Goal: Information Seeking & Learning: Learn about a topic

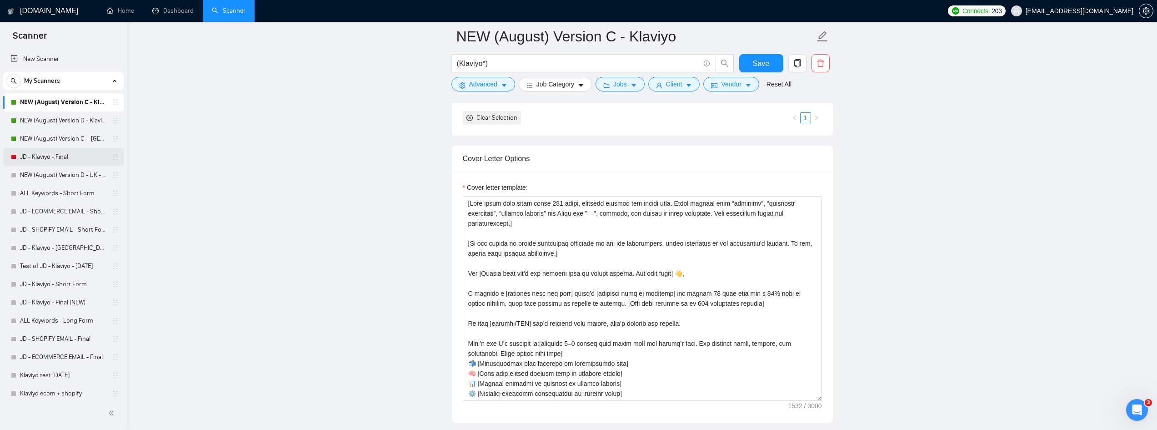
click at [64, 160] on link "JD - Klaviyo - Final" at bounding box center [63, 157] width 86 height 18
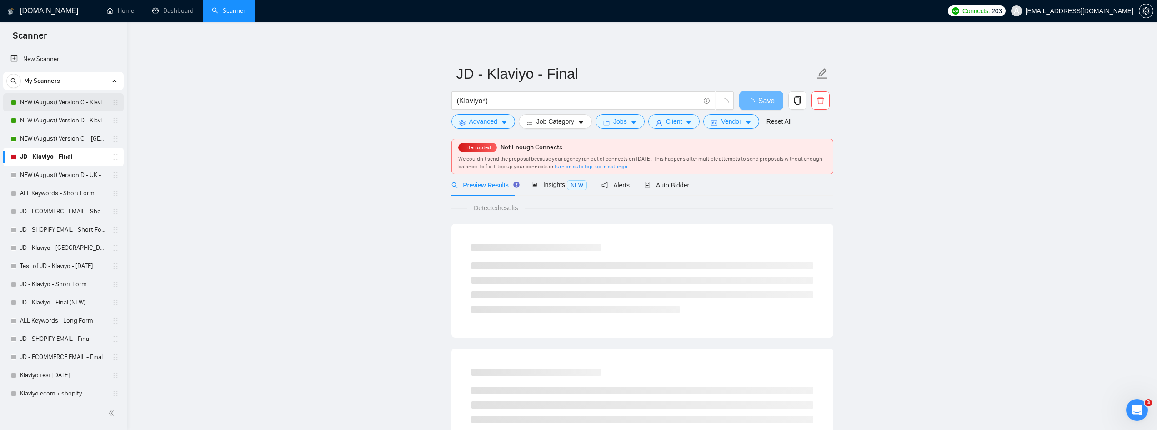
click at [66, 101] on link "NEW (August) Version C - Klaviyo" at bounding box center [63, 102] width 86 height 18
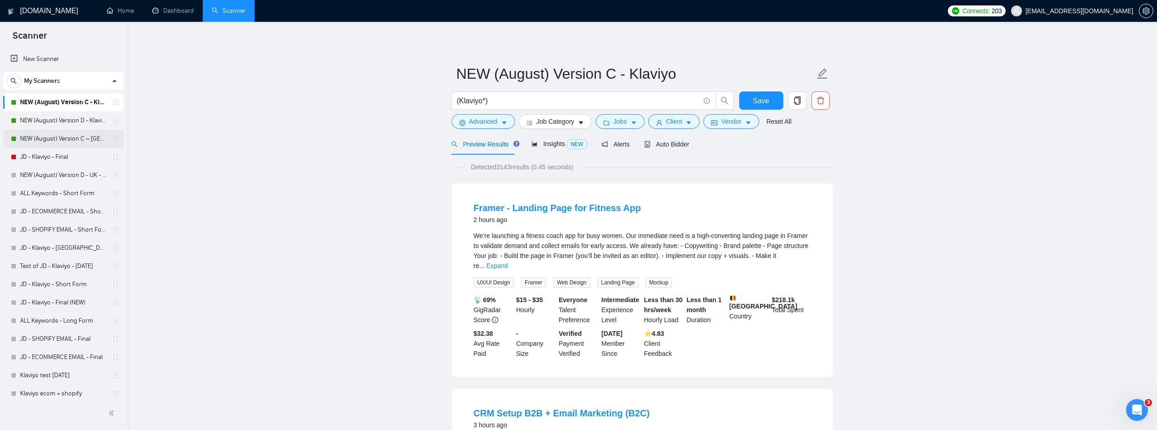
click at [65, 136] on link "NEW (August) Version C – [GEOGRAPHIC_DATA] - Klaviyo" at bounding box center [63, 139] width 86 height 18
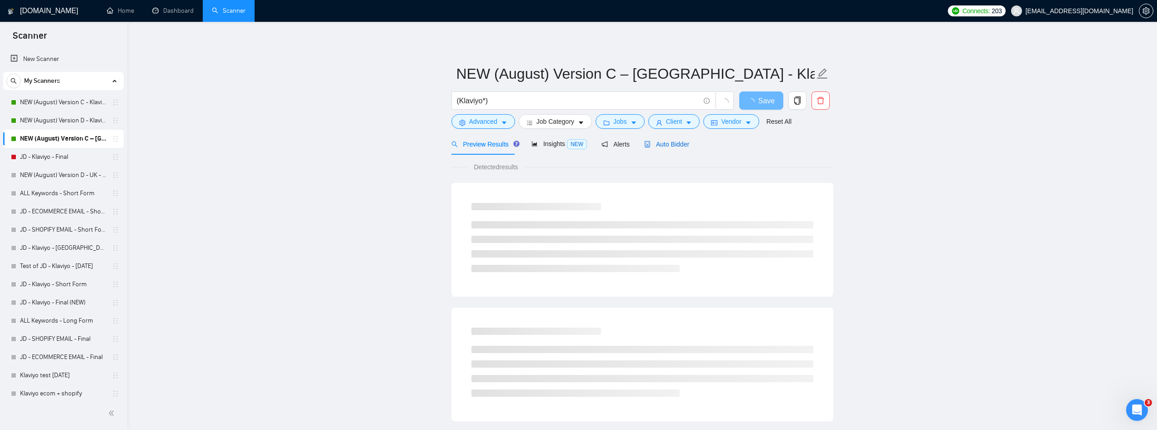
click at [673, 141] on span "Auto Bidder" at bounding box center [666, 144] width 45 height 7
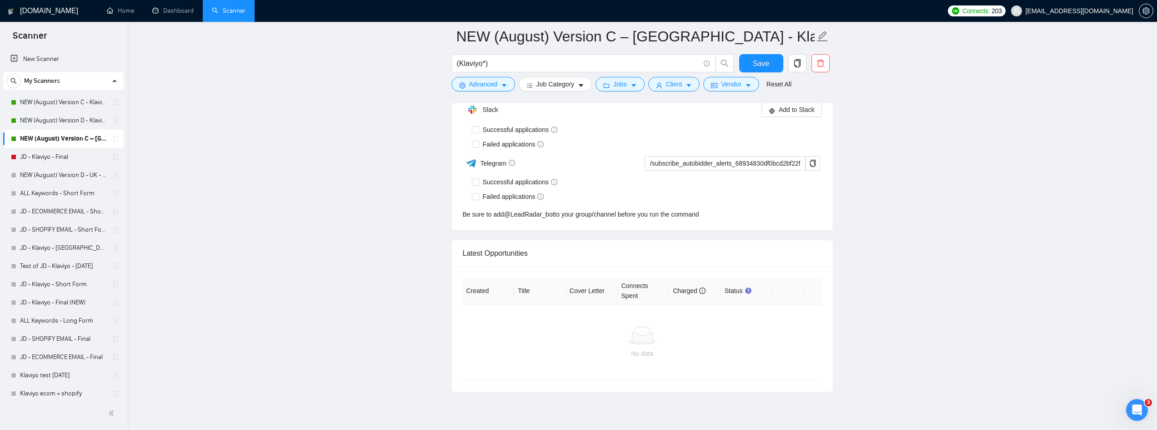
scroll to position [2322, 0]
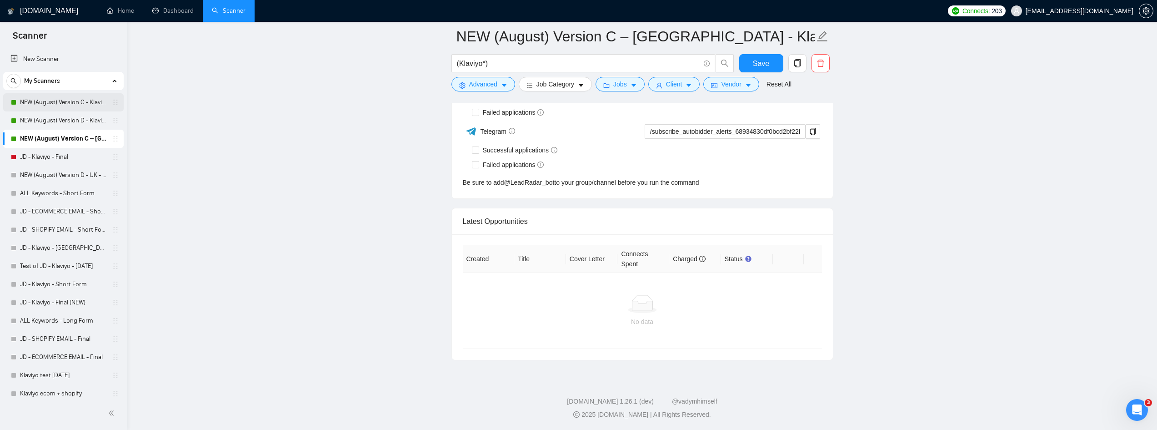
click at [75, 100] on link "NEW (August) Version C - Klaviyo" at bounding box center [63, 102] width 86 height 18
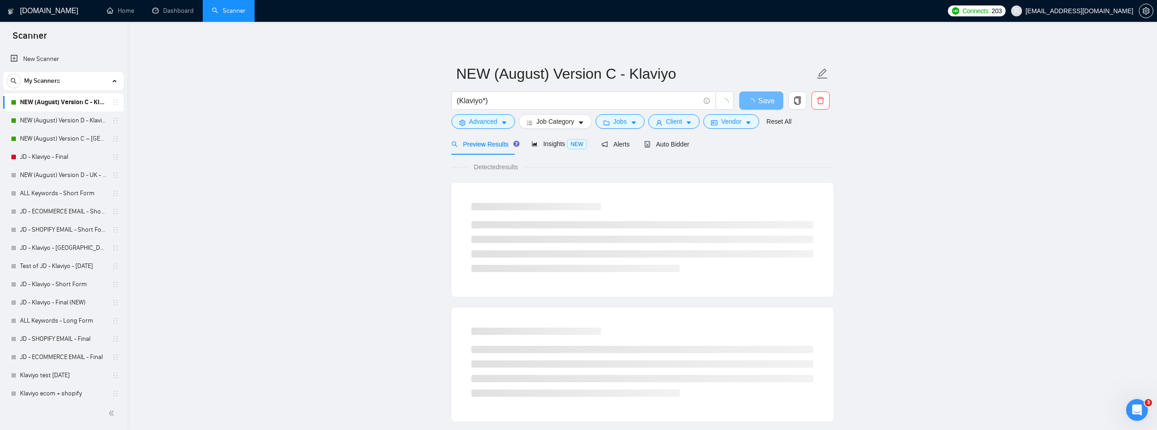
scroll to position [45, 0]
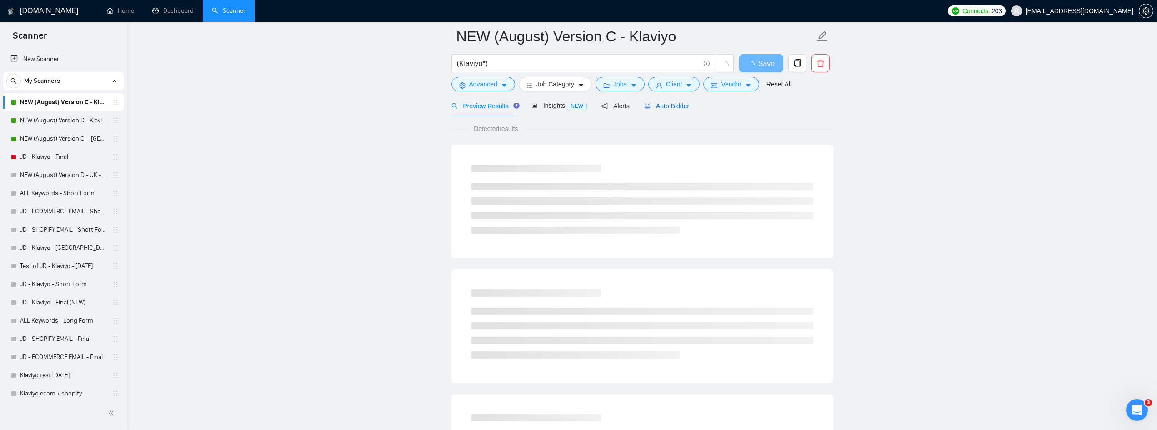
click at [667, 107] on span "Auto Bidder" at bounding box center [666, 105] width 45 height 7
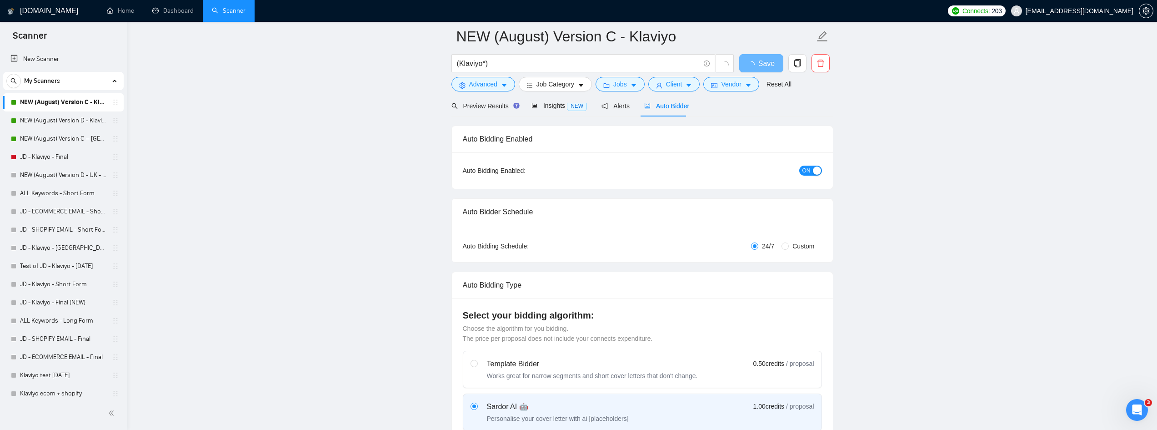
radio input "false"
radio input "true"
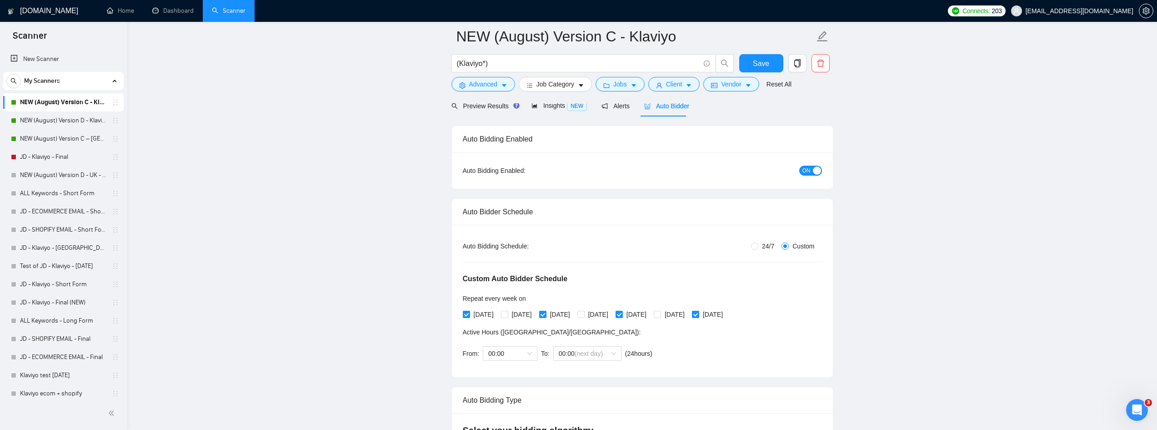
click at [674, 113] on div "Auto Bidder" at bounding box center [666, 105] width 45 height 21
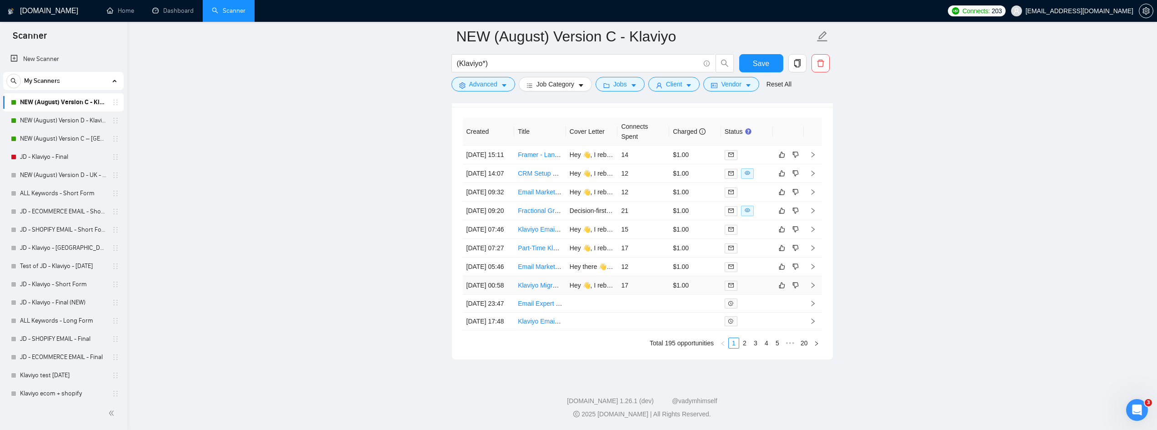
scroll to position [2671, 0]
click at [803, 342] on link "20" at bounding box center [804, 343] width 13 height 10
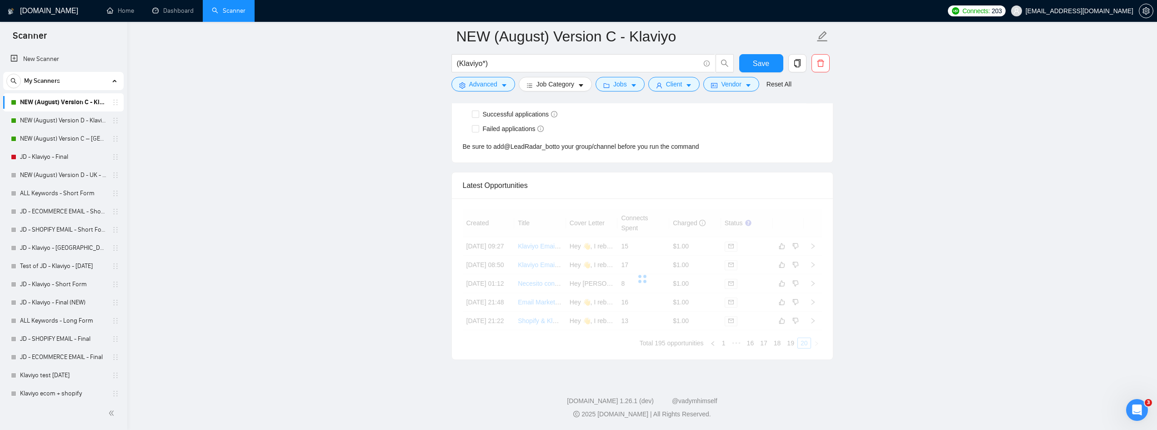
scroll to position [2532, 0]
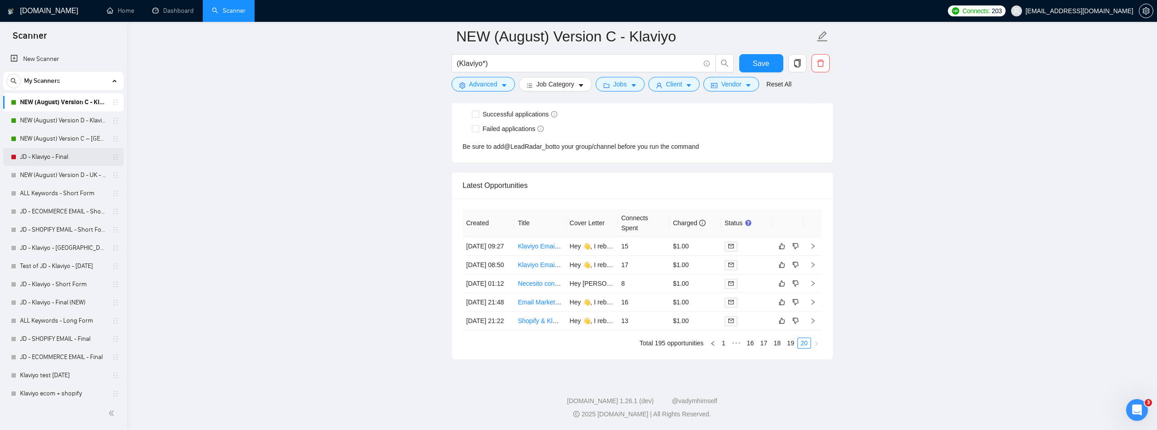
click at [70, 157] on link "JD - Klaviyo - Final" at bounding box center [63, 157] width 86 height 18
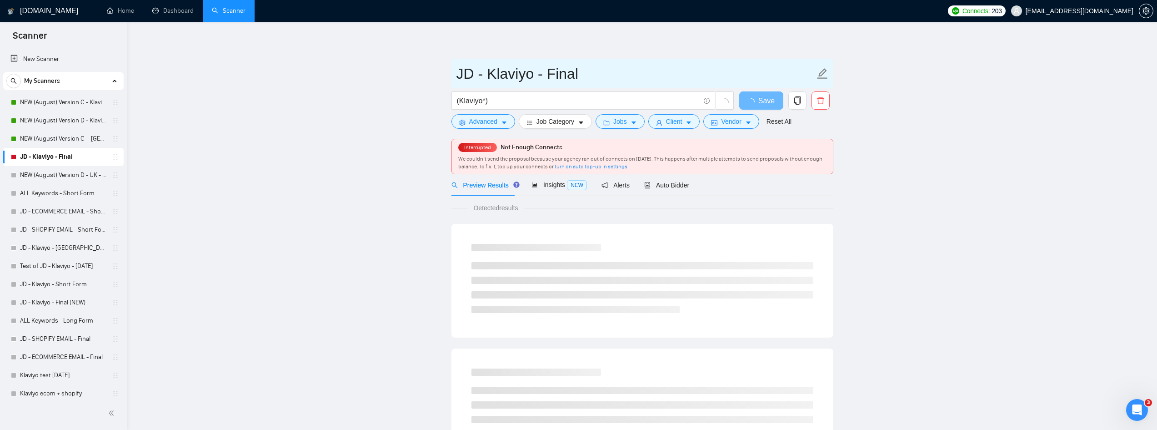
drag, startPoint x: 459, startPoint y: 73, endPoint x: 610, endPoint y: 75, distance: 151.0
click at [610, 75] on input "JD - Klaviyo - Final" at bounding box center [636, 73] width 358 height 23
click at [614, 74] on input "JD - Klaviyo - Final" at bounding box center [636, 73] width 358 height 23
drag, startPoint x: 613, startPoint y: 74, endPoint x: 474, endPoint y: 69, distance: 138.8
click at [443, 76] on main "JD - Klaviyo - Final (Klaviyo*) Save Advanced Job Category Jobs Client Vendor R…" at bounding box center [642, 436] width 1001 height 800
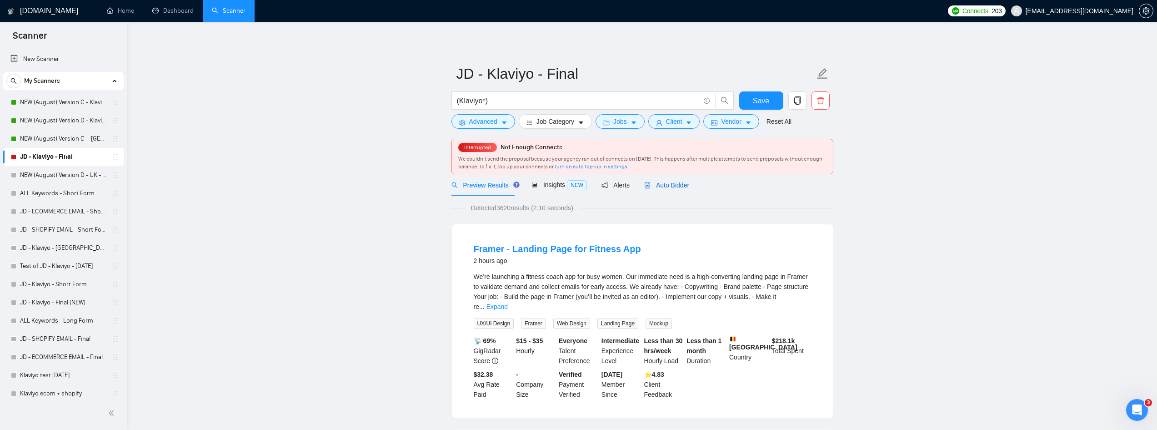
click at [673, 185] on span "Auto Bidder" at bounding box center [666, 184] width 45 height 7
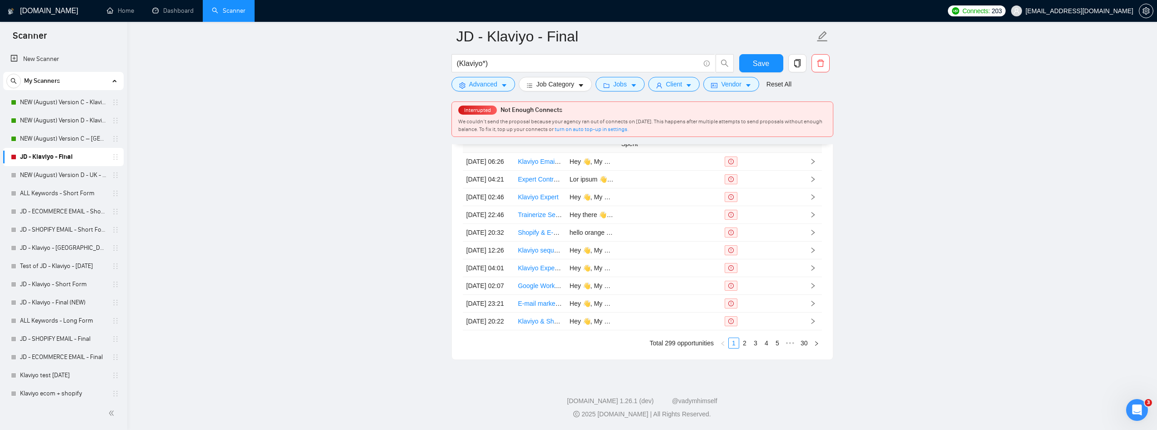
scroll to position [2597, 0]
click at [809, 343] on link "30" at bounding box center [804, 343] width 13 height 10
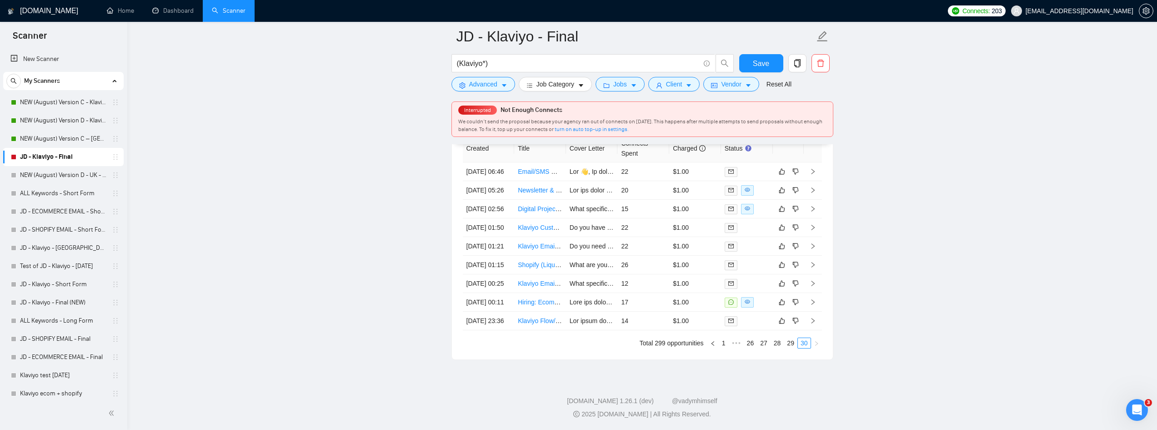
scroll to position [2569, 0]
click at [725, 343] on link "1" at bounding box center [724, 343] width 10 height 10
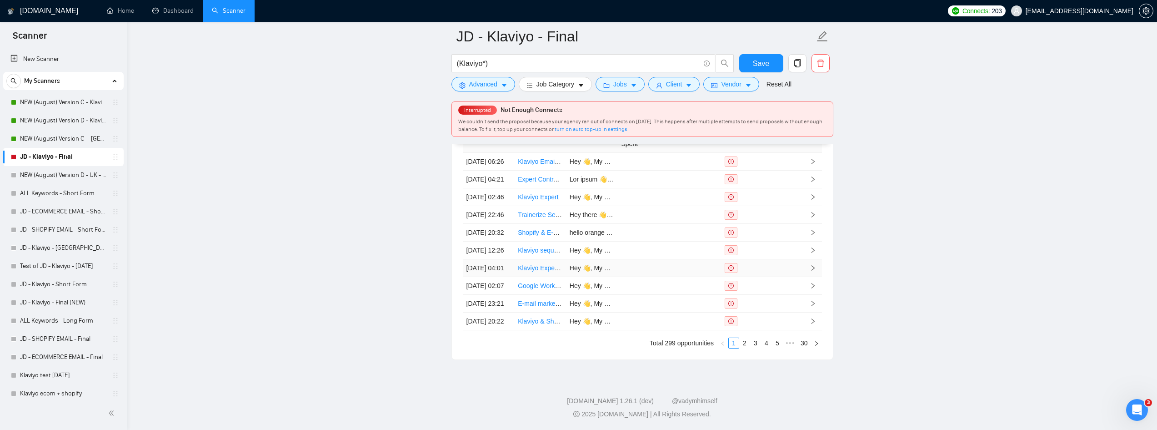
scroll to position [2551, 0]
click at [746, 348] on link "2" at bounding box center [745, 343] width 10 height 10
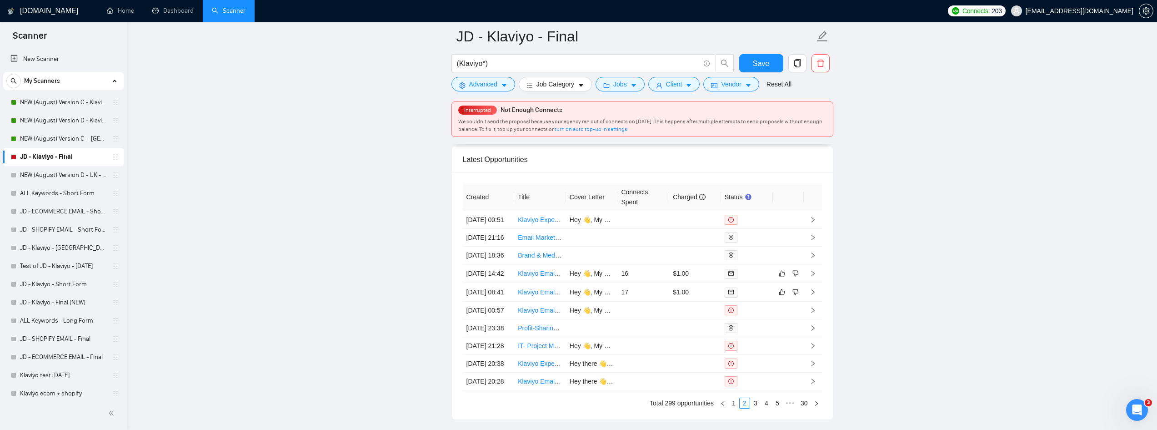
scroll to position [2460, 0]
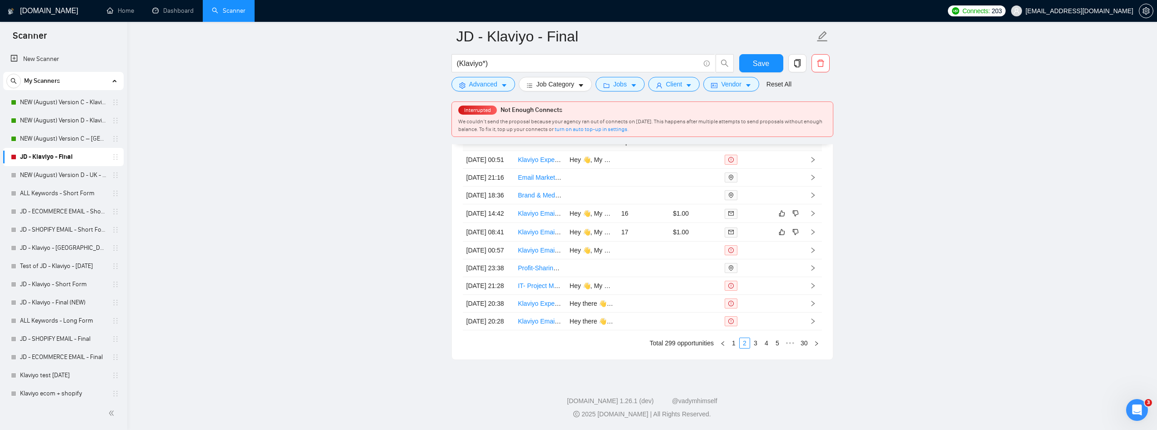
scroll to position [2597, 0]
click at [732, 344] on link "1" at bounding box center [734, 343] width 10 height 10
click at [746, 347] on link "2" at bounding box center [745, 343] width 10 height 10
click at [756, 341] on link "3" at bounding box center [756, 343] width 10 height 10
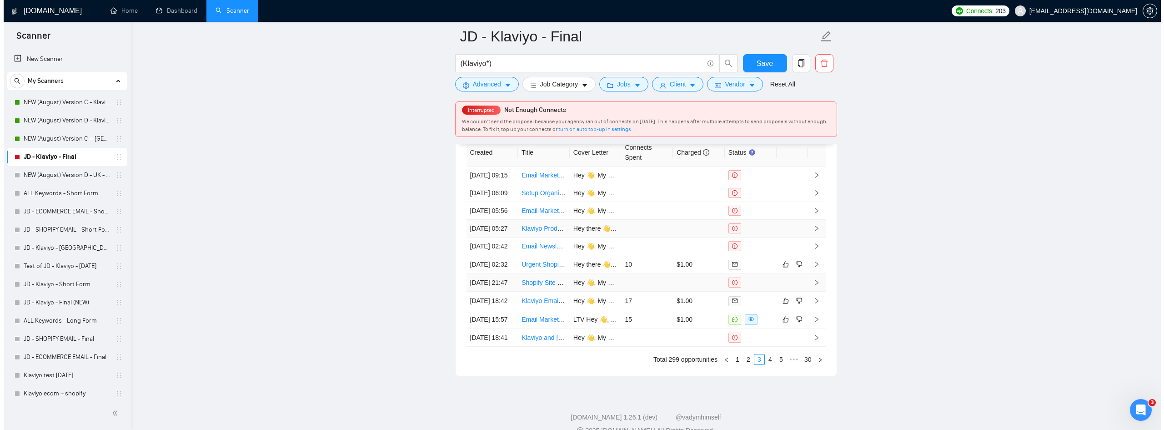
scroll to position [2551, 0]
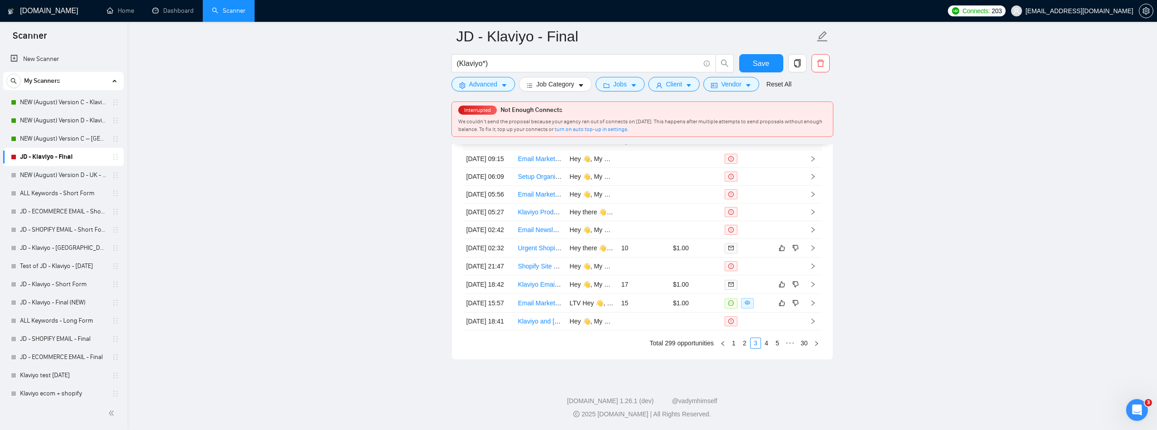
click at [545, 307] on link "Email Marketing Specialist for Pet eCom Brand(s)" at bounding box center [588, 302] width 140 height 7
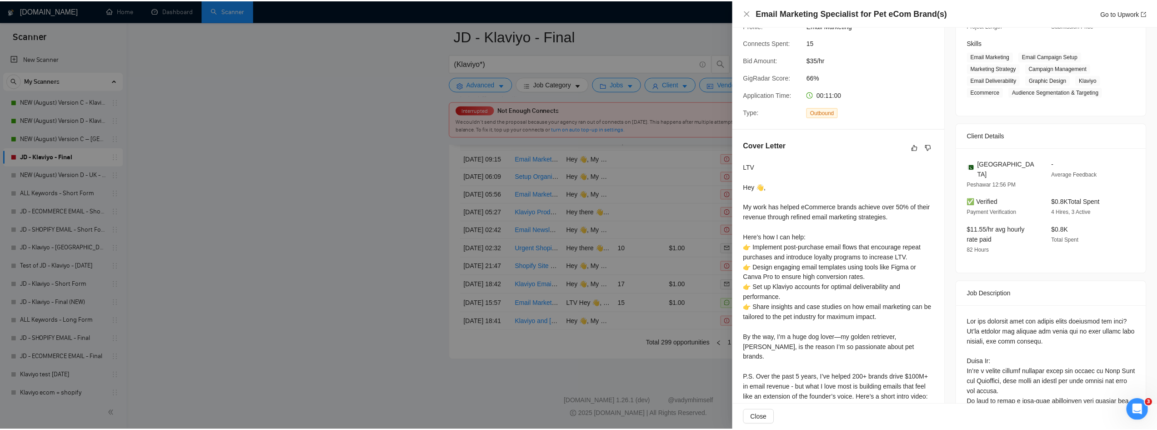
scroll to position [136, 0]
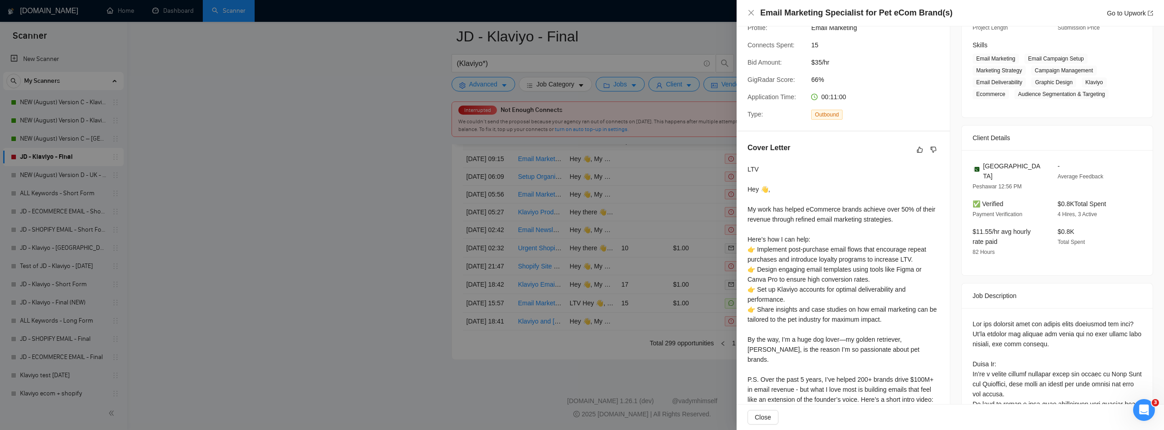
click at [375, 198] on div at bounding box center [582, 215] width 1164 height 430
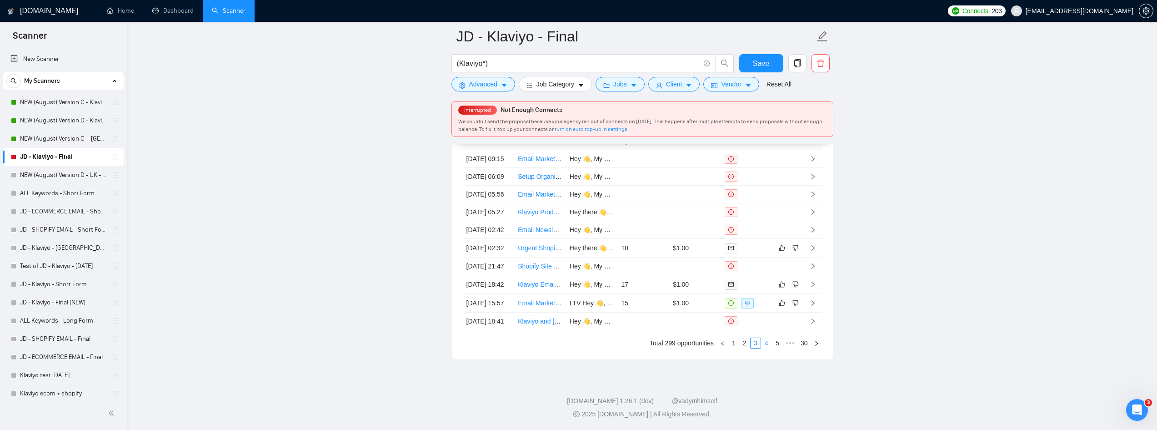
click at [767, 348] on link "4" at bounding box center [767, 343] width 10 height 10
click at [767, 345] on link "5" at bounding box center [767, 343] width 10 height 10
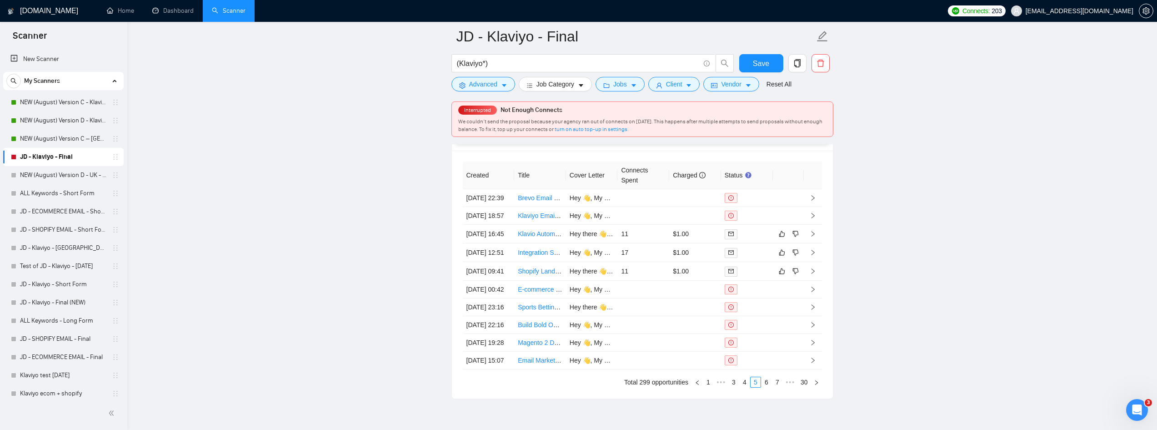
scroll to position [2460, 0]
drag, startPoint x: 297, startPoint y: 185, endPoint x: 583, endPoint y: 243, distance: 292.0
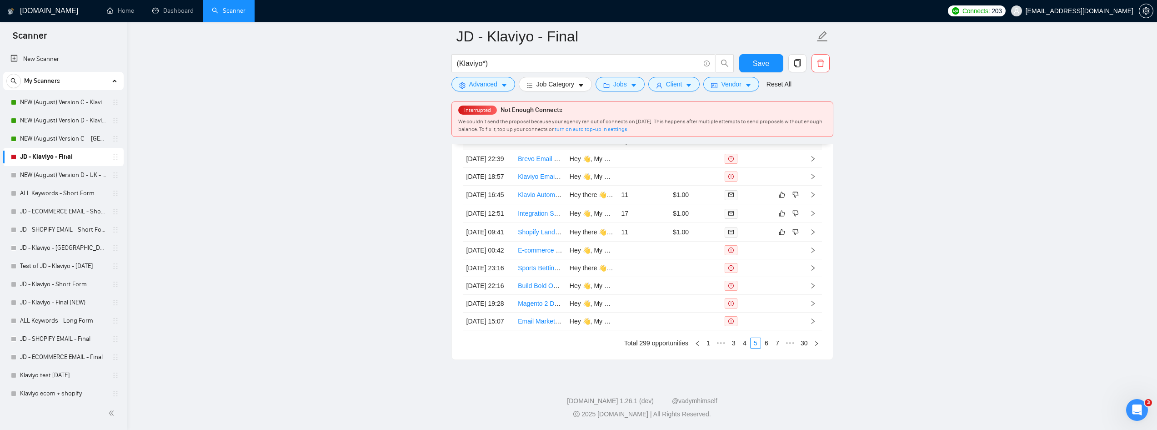
scroll to position [2597, 0]
click at [766, 347] on link "6" at bounding box center [767, 343] width 10 height 10
click at [770, 339] on link "7" at bounding box center [767, 343] width 10 height 10
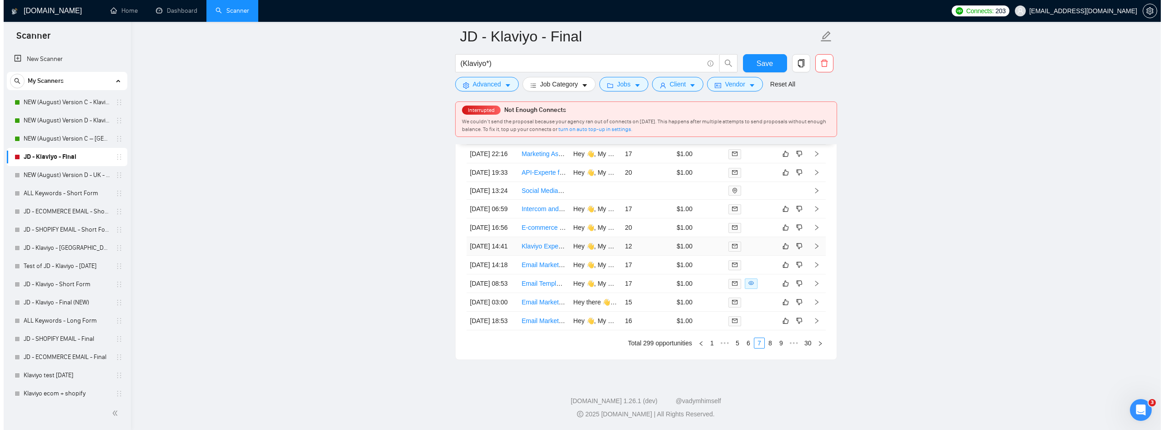
scroll to position [2551, 0]
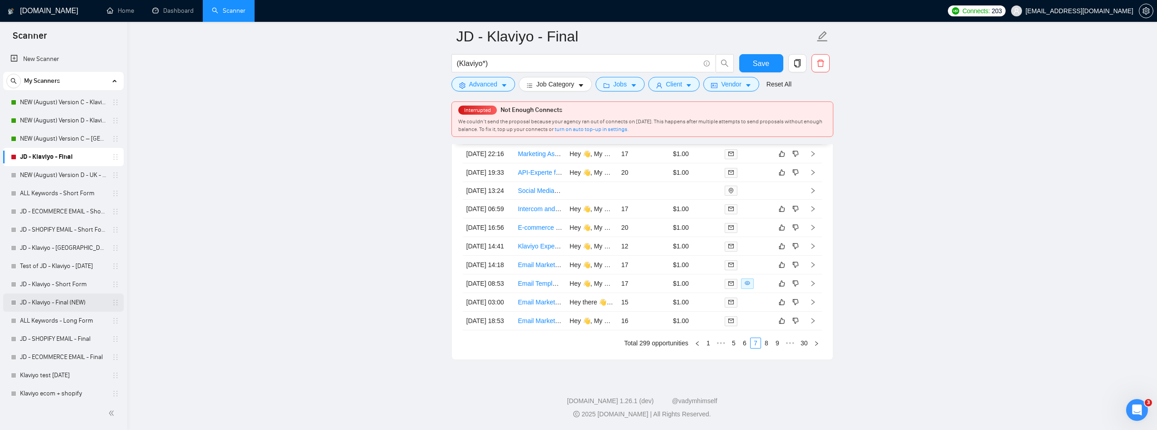
click at [110, 294] on div "JD - Klaviyo - Final (NEW)" at bounding box center [65, 302] width 108 height 18
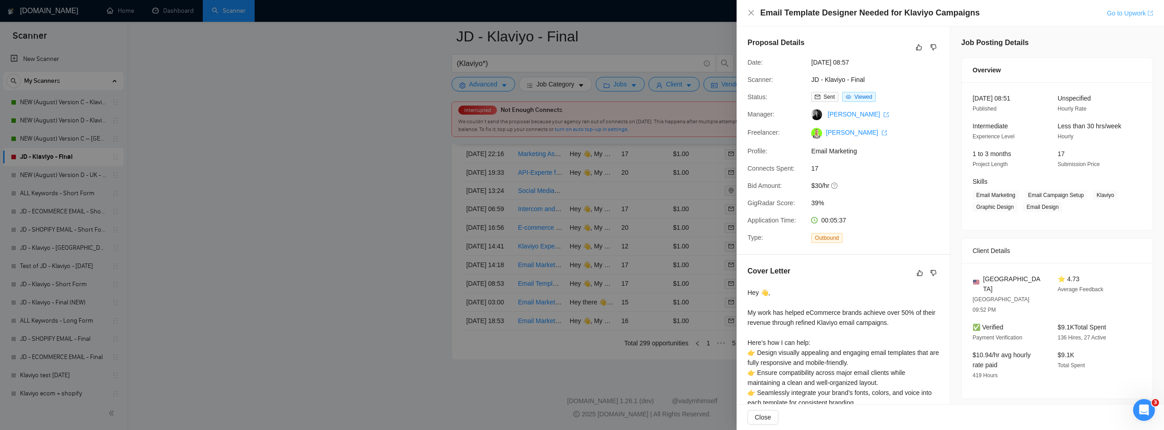
click at [1146, 15] on link "Go to Upwork" at bounding box center [1130, 13] width 46 height 7
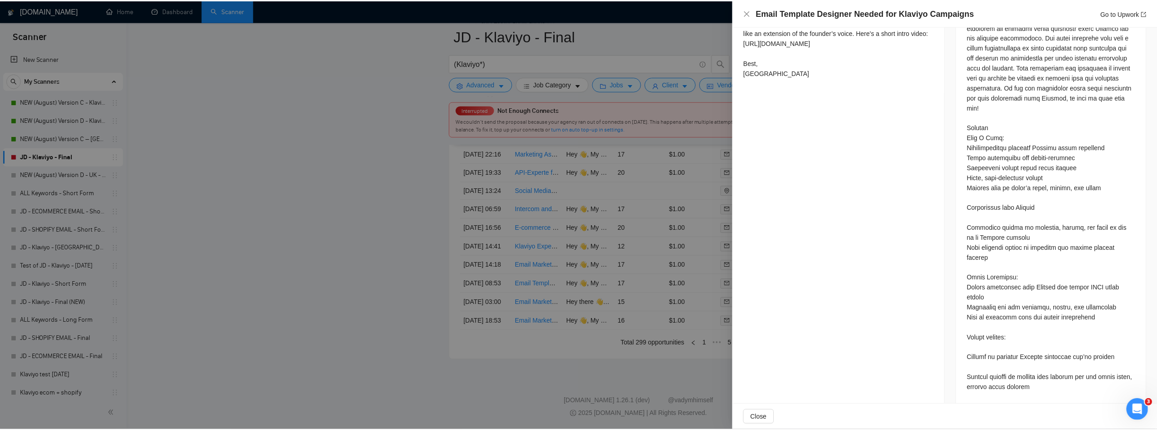
scroll to position [441, 0]
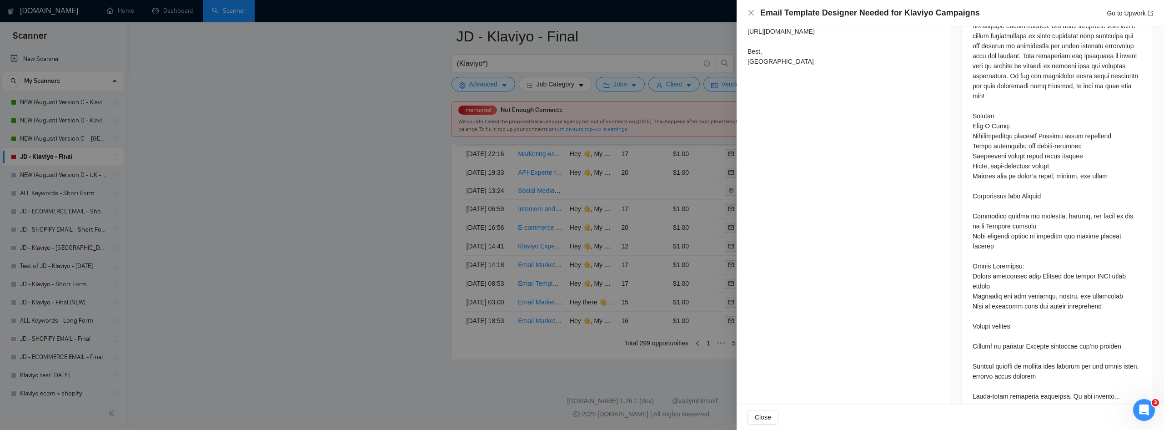
click at [442, 117] on div at bounding box center [582, 215] width 1164 height 430
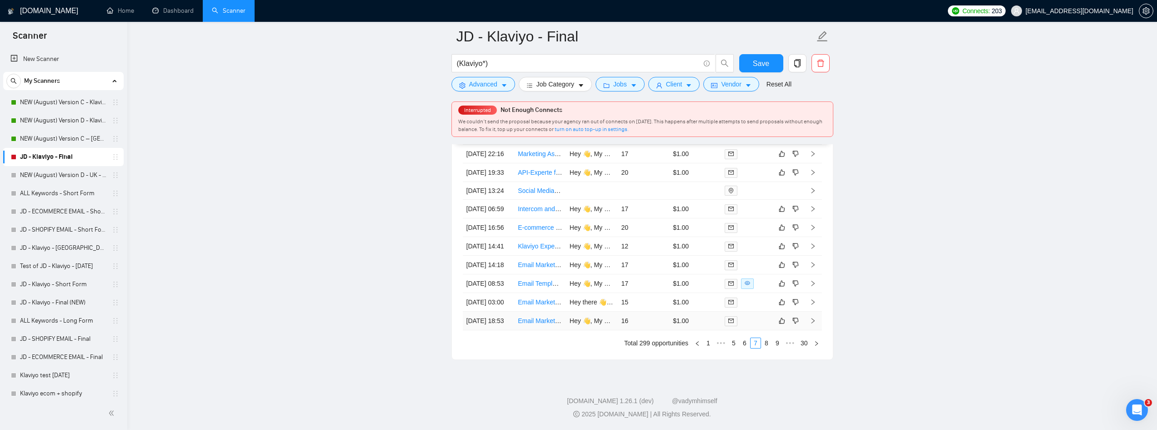
scroll to position [2597, 0]
click at [767, 345] on link "8" at bounding box center [767, 343] width 10 height 10
click at [764, 348] on link "9" at bounding box center [764, 343] width 10 height 10
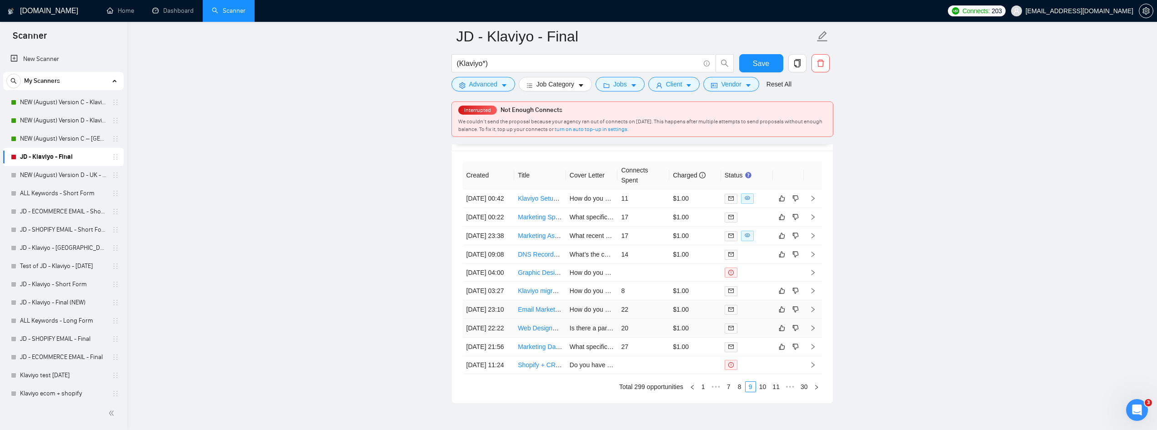
scroll to position [2460, 0]
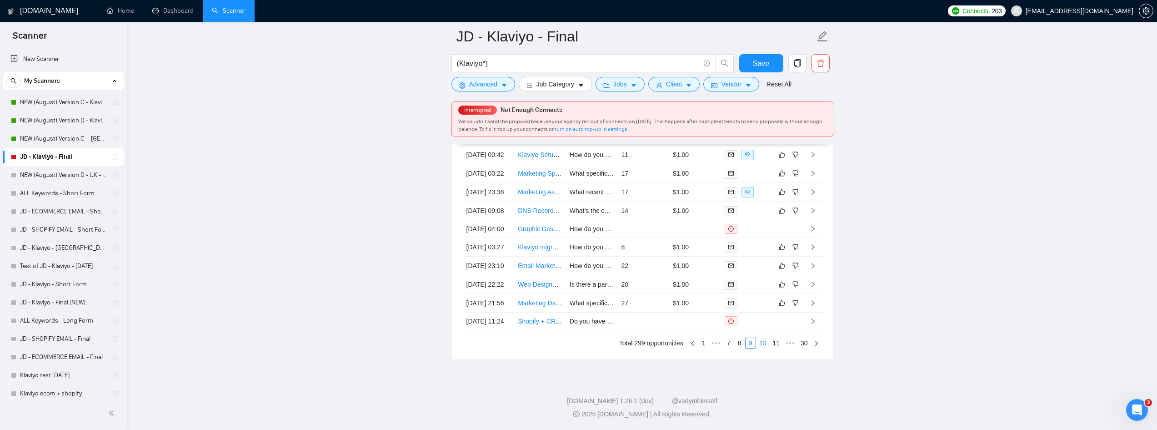
click at [762, 345] on link "10" at bounding box center [763, 343] width 13 height 10
click at [762, 343] on link "11" at bounding box center [763, 343] width 13 height 10
click at [764, 346] on link "12" at bounding box center [763, 343] width 13 height 10
drag, startPoint x: 1131, startPoint y: 231, endPoint x: 1058, endPoint y: 279, distance: 87.4
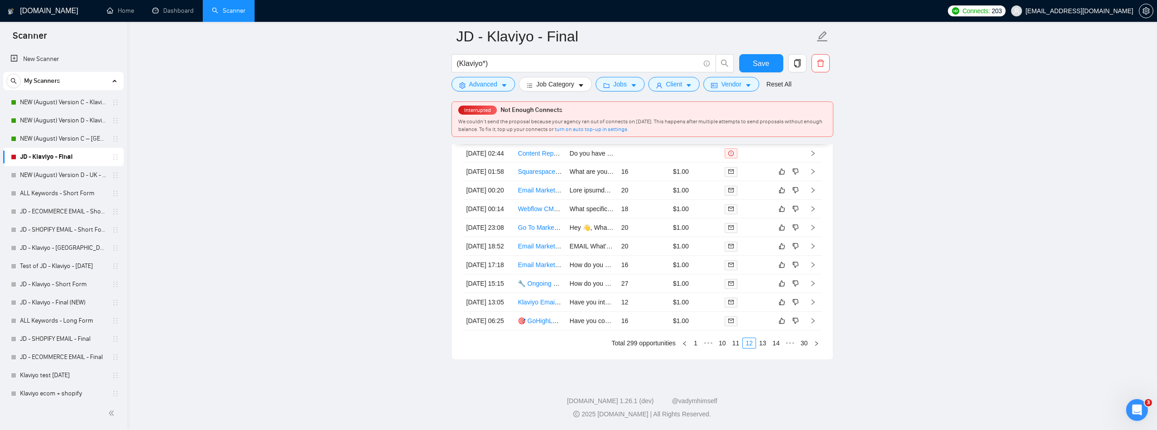
click at [767, 341] on link "13" at bounding box center [763, 343] width 13 height 10
drag, startPoint x: 1035, startPoint y: 272, endPoint x: 969, endPoint y: 302, distance: 72.4
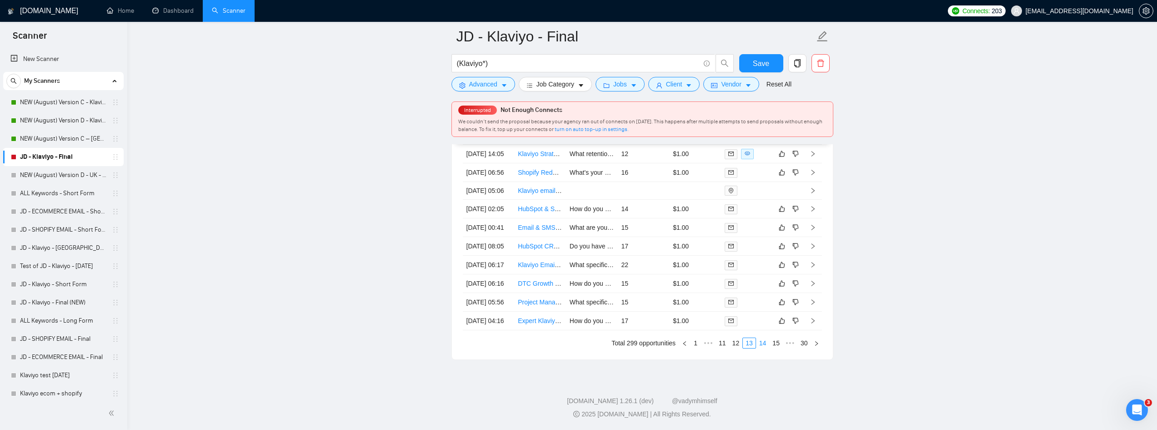
click at [761, 348] on link "14" at bounding box center [763, 343] width 13 height 10
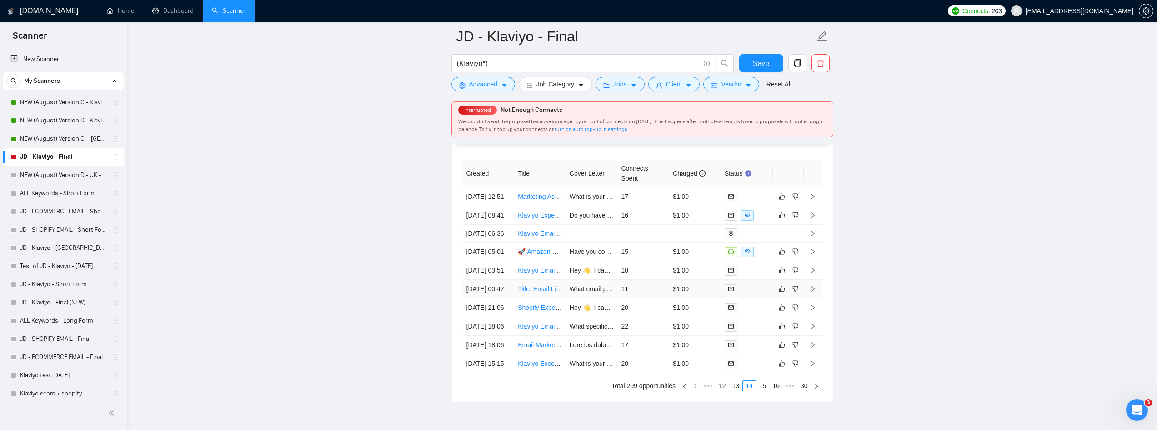
scroll to position [2460, 0]
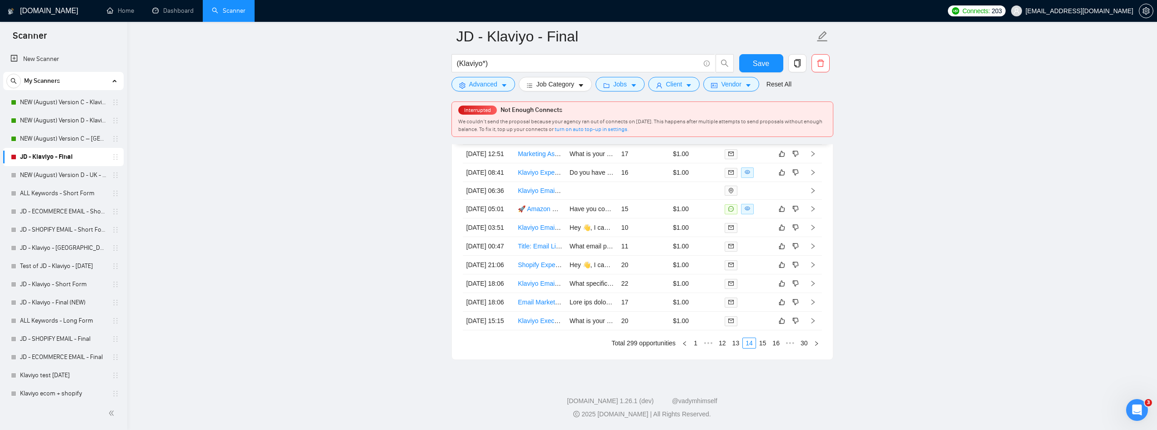
scroll to position [2597, 0]
click at [764, 344] on link "15" at bounding box center [763, 343] width 13 height 10
click at [766, 348] on link "16" at bounding box center [763, 343] width 13 height 10
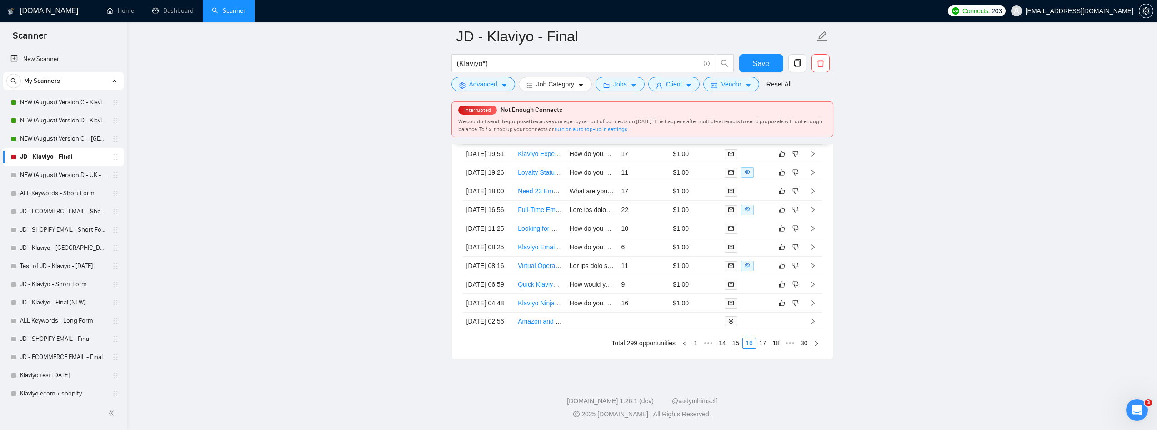
click at [767, 345] on link "17" at bounding box center [763, 343] width 13 height 10
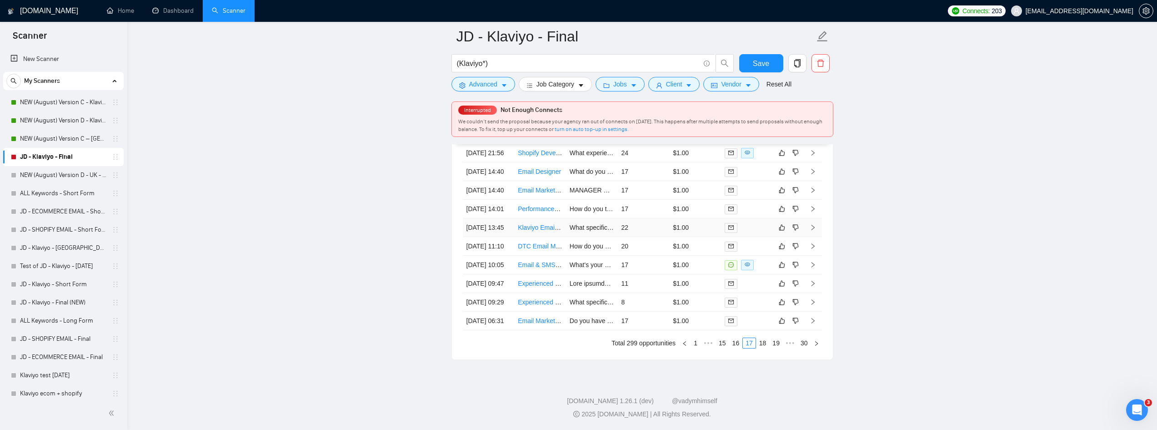
scroll to position [2551, 0]
click at [766, 348] on link "18" at bounding box center [763, 343] width 13 height 10
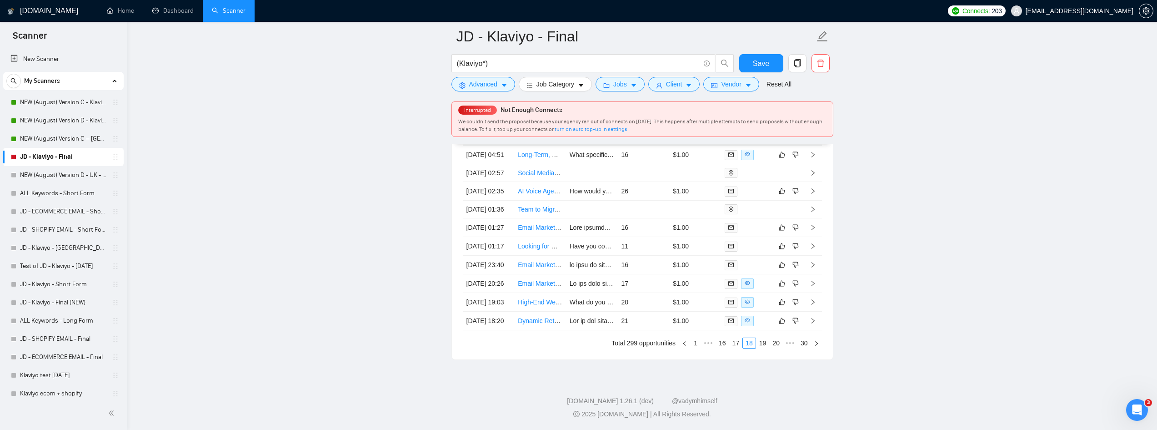
scroll to position [2597, 0]
click at [766, 344] on link "19" at bounding box center [763, 343] width 13 height 10
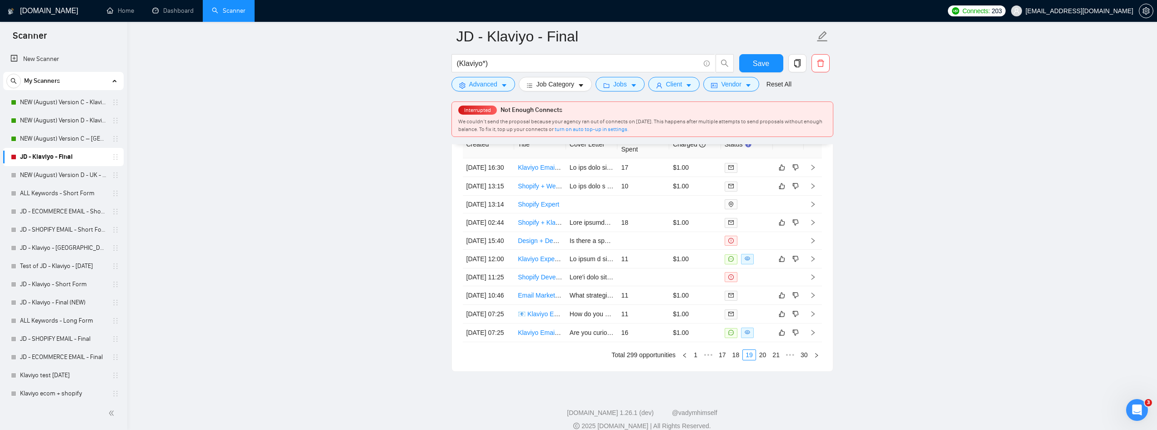
scroll to position [2506, 0]
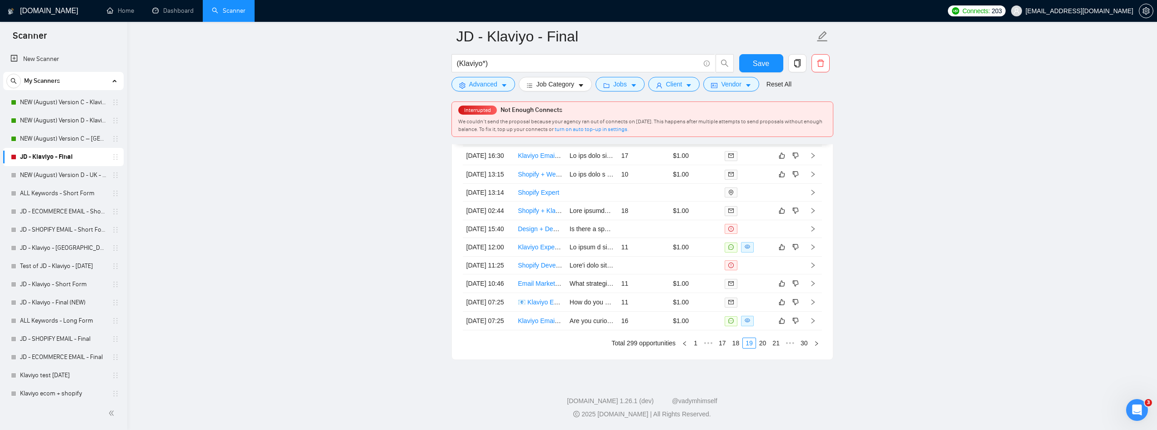
click at [759, 342] on link "20" at bounding box center [763, 343] width 13 height 10
click at [765, 348] on link "21" at bounding box center [763, 343] width 13 height 10
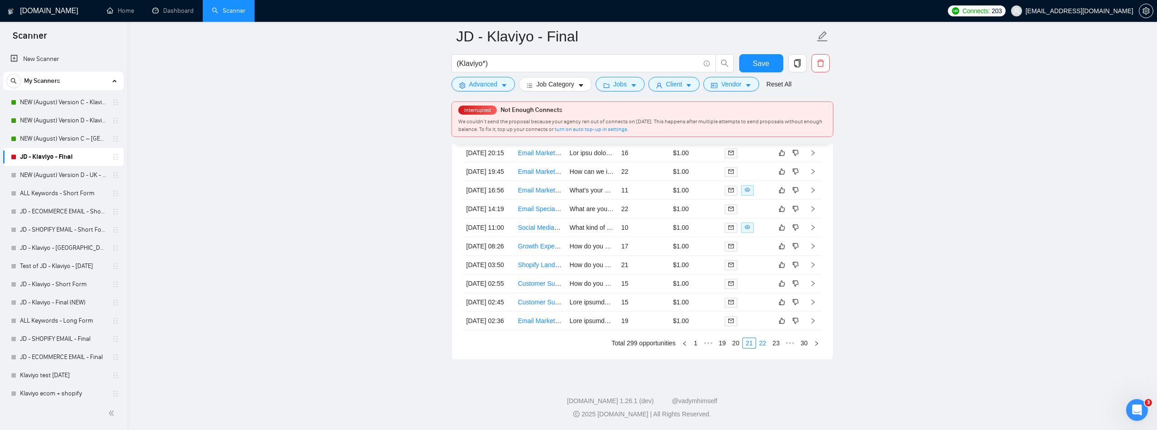
click at [763, 348] on link "22" at bounding box center [763, 343] width 13 height 10
click at [766, 348] on link "23" at bounding box center [763, 343] width 13 height 10
drag, startPoint x: 919, startPoint y: 281, endPoint x: 906, endPoint y: 282, distance: 12.8
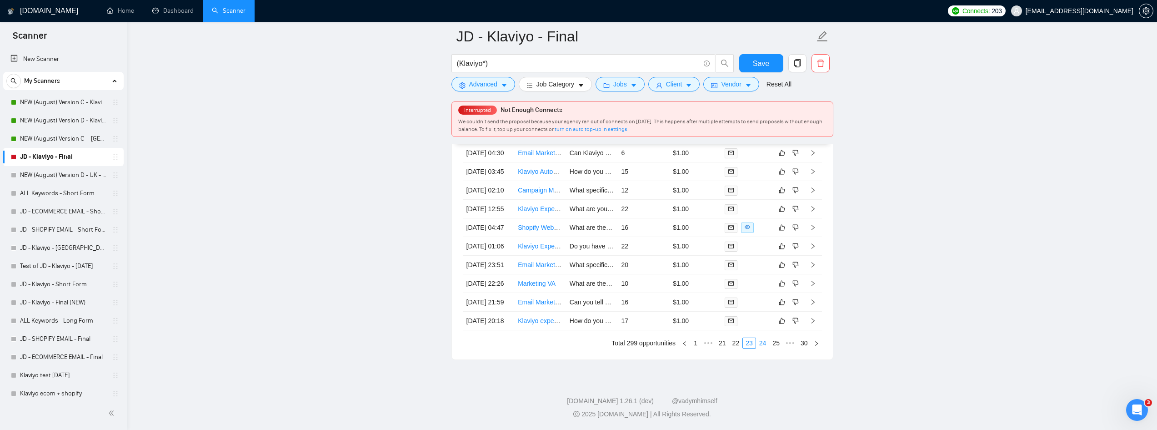
click at [763, 344] on link "24" at bounding box center [763, 343] width 13 height 10
click at [761, 340] on link "25" at bounding box center [763, 343] width 13 height 10
drag, startPoint x: 925, startPoint y: 277, endPoint x: 888, endPoint y: 302, distance: 44.7
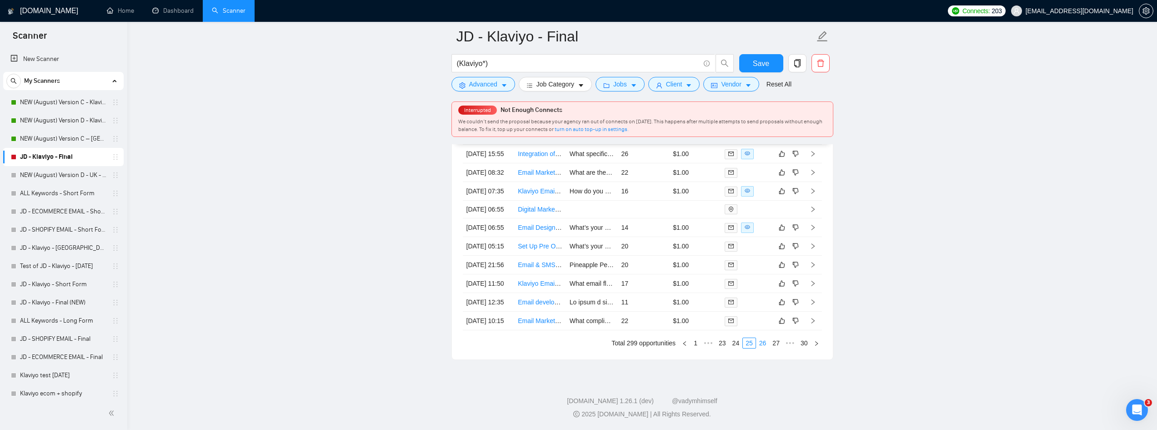
click at [763, 348] on link "26" at bounding box center [763, 343] width 13 height 10
click at [764, 348] on link "27" at bounding box center [763, 343] width 13 height 10
drag, startPoint x: 777, startPoint y: 386, endPoint x: 782, endPoint y: 370, distance: 17.0
click at [777, 348] on link "28" at bounding box center [777, 343] width 13 height 10
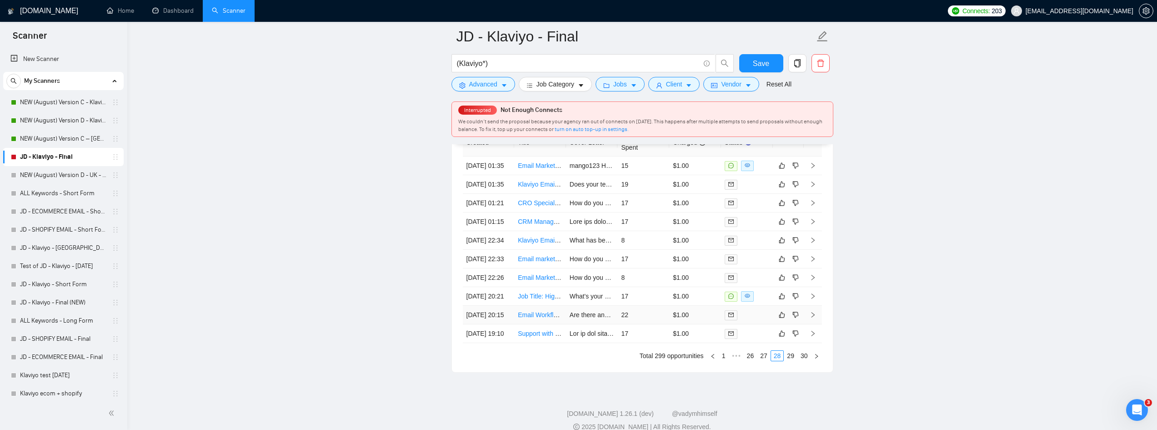
scroll to position [2460, 0]
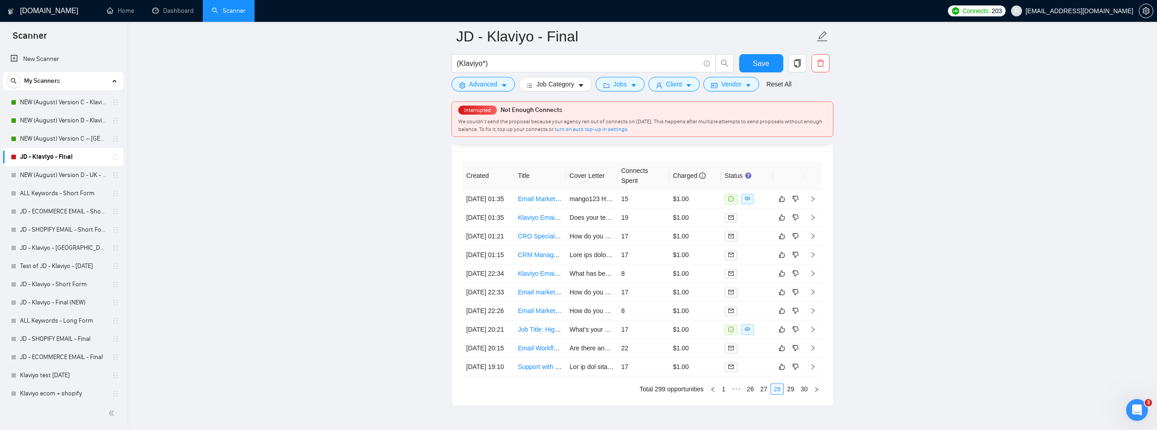
drag, startPoint x: 1025, startPoint y: 266, endPoint x: 1013, endPoint y: 268, distance: 11.6
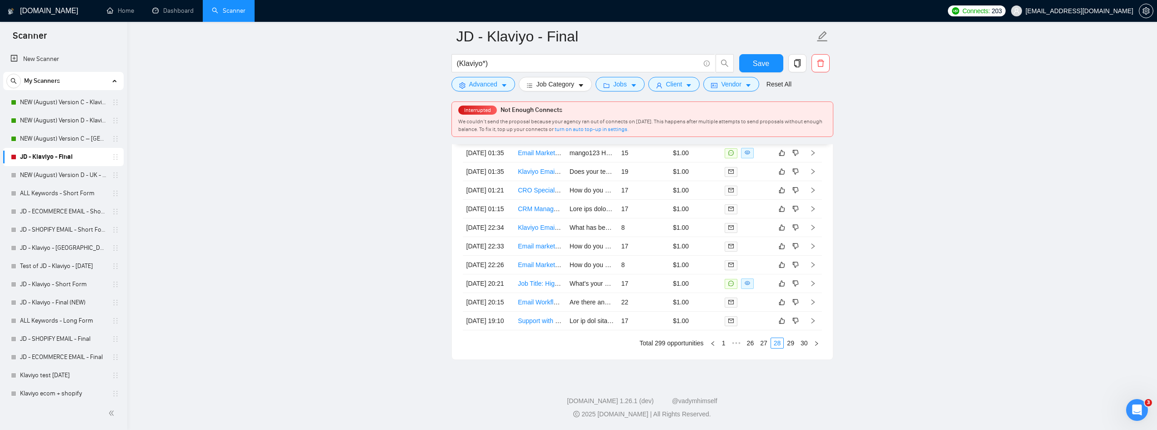
scroll to position [2597, 0]
click at [788, 343] on link "29" at bounding box center [790, 343] width 13 height 10
drag, startPoint x: 901, startPoint y: 300, endPoint x: 857, endPoint y: 292, distance: 45.0
click at [804, 338] on link "30" at bounding box center [804, 343] width 13 height 10
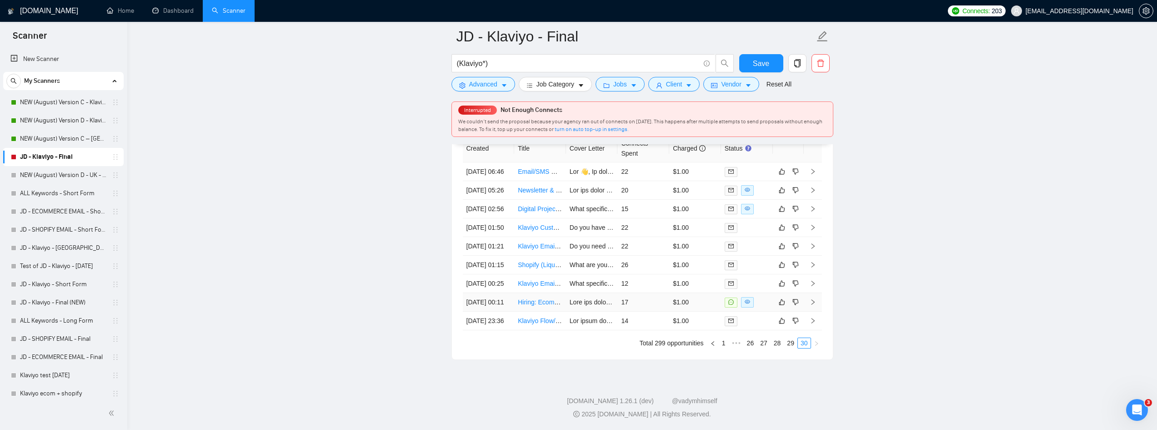
scroll to position [2569, 0]
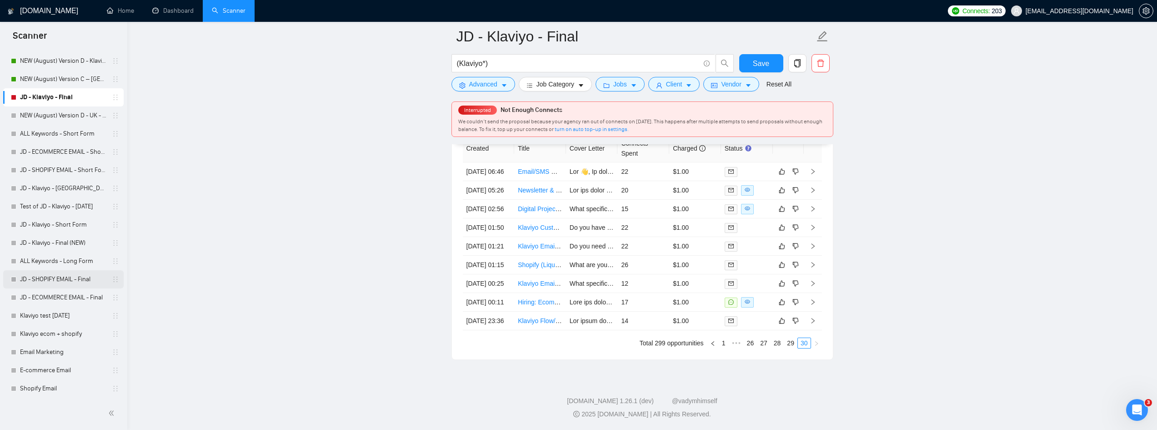
scroll to position [60, 0]
click at [44, 246] on link "JD - Klaviyo - Final (NEW)" at bounding box center [63, 242] width 86 height 18
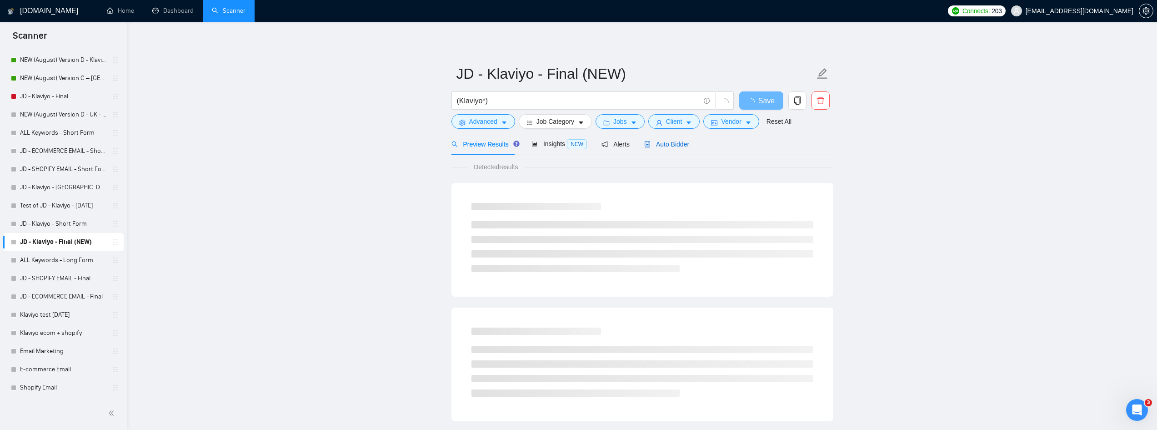
click at [649, 145] on span "Auto Bidder" at bounding box center [666, 144] width 45 height 7
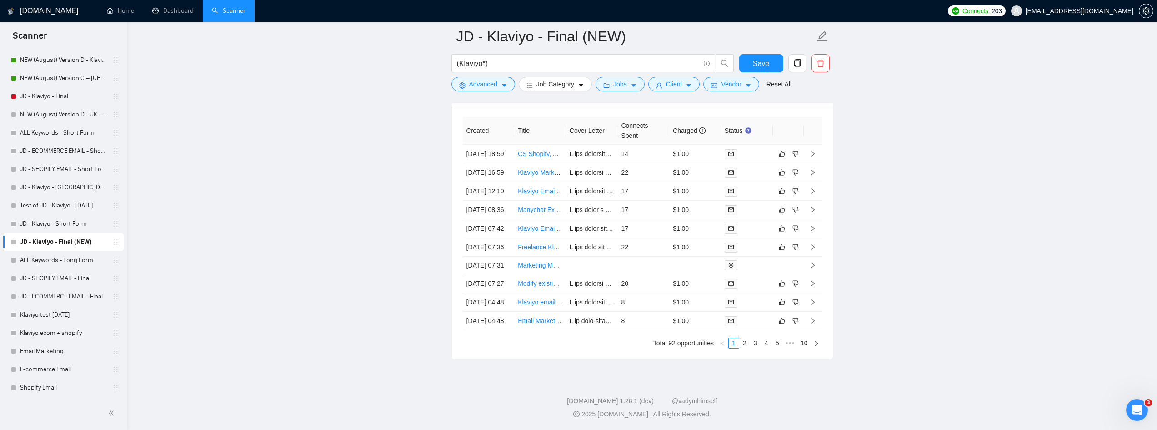
scroll to position [2590, 0]
click at [808, 346] on link "10" at bounding box center [804, 343] width 13 height 10
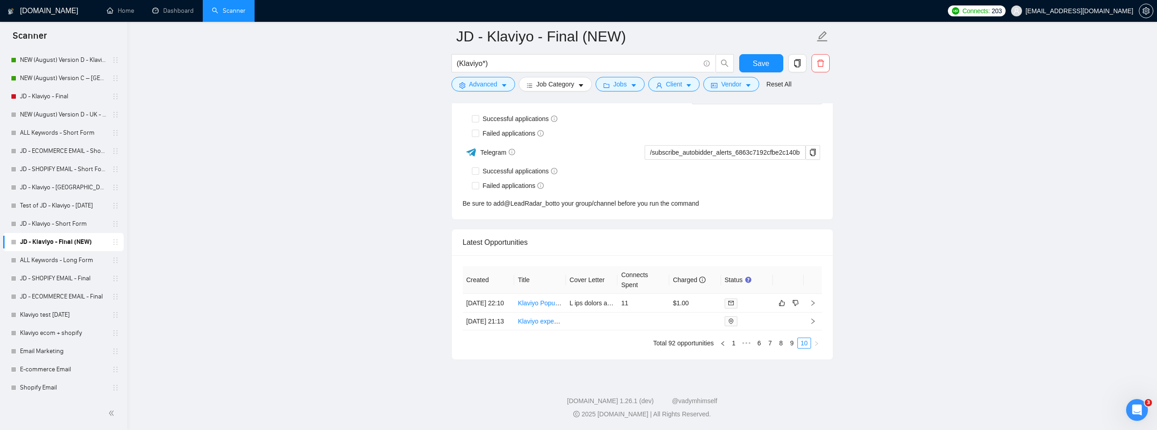
scroll to position [2368, 0]
drag, startPoint x: 455, startPoint y: 35, endPoint x: 563, endPoint y: 34, distance: 107.8
click at [555, 34] on span "JD - Klaviyo - Final (NEW)" at bounding box center [643, 36] width 382 height 29
drag, startPoint x: 581, startPoint y: 35, endPoint x: 604, endPoint y: 34, distance: 22.8
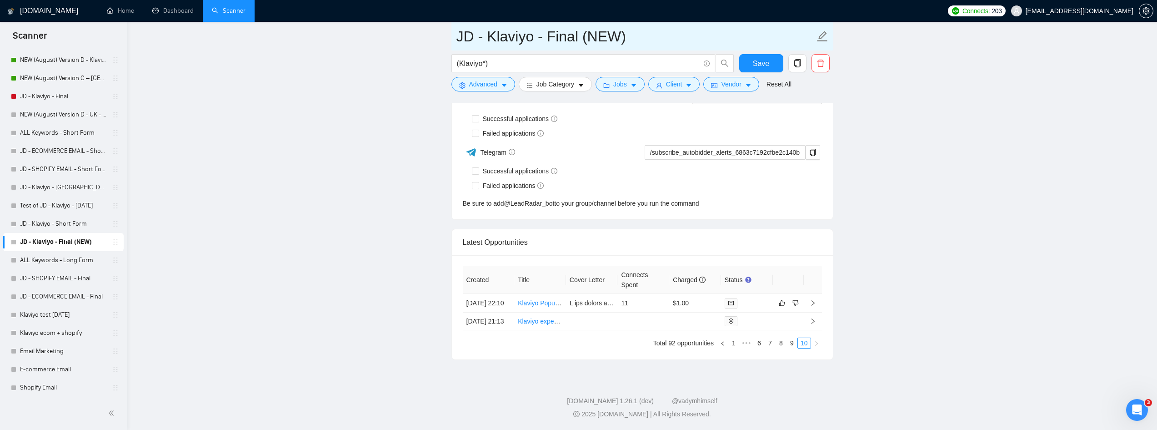
drag, startPoint x: 632, startPoint y: 35, endPoint x: 407, endPoint y: 31, distance: 224.2
click at [735, 348] on link "1" at bounding box center [734, 343] width 10 height 10
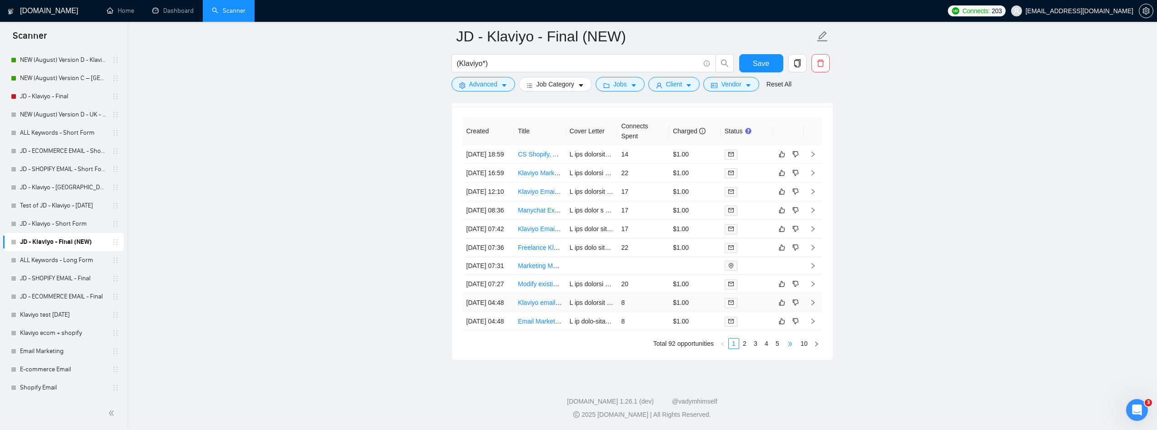
scroll to position [2590, 0]
click at [802, 341] on link "10" at bounding box center [804, 343] width 13 height 10
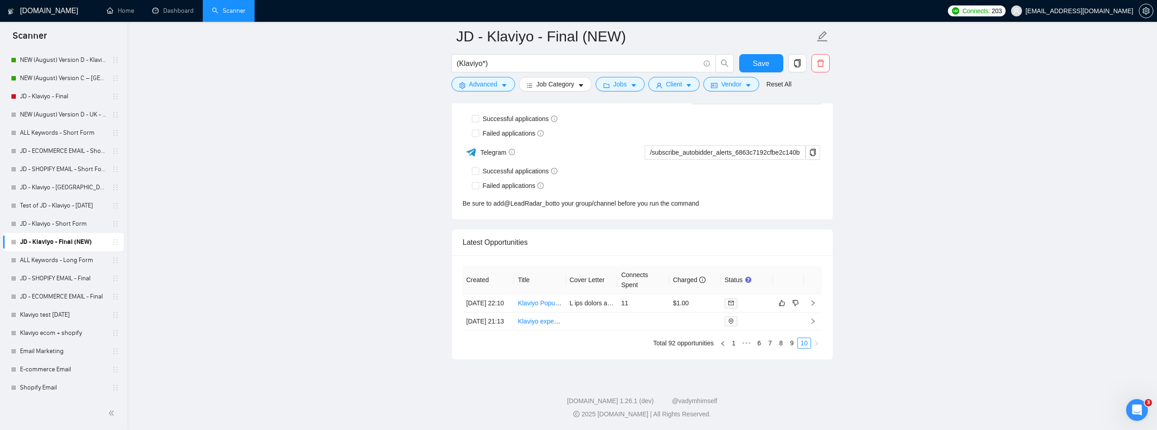
scroll to position [2368, 0]
click at [793, 347] on link "9" at bounding box center [792, 343] width 10 height 10
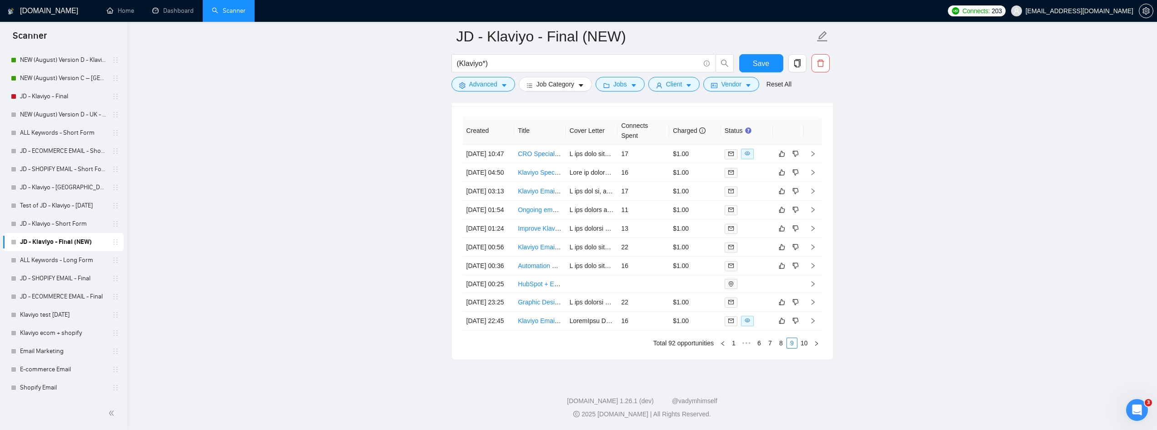
scroll to position [2544, 0]
drag, startPoint x: 1074, startPoint y: 346, endPoint x: 1012, endPoint y: 328, distance: 64.9
click at [779, 348] on link "8" at bounding box center [781, 343] width 10 height 10
drag, startPoint x: 905, startPoint y: 287, endPoint x: 826, endPoint y: 371, distance: 114.5
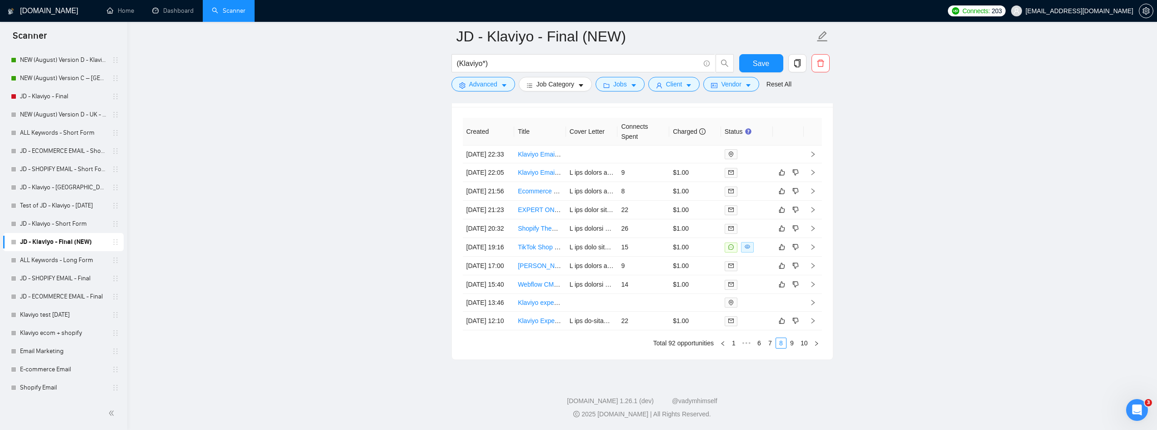
click at [771, 348] on link "7" at bounding box center [770, 343] width 10 height 10
click at [757, 348] on link "6" at bounding box center [759, 343] width 10 height 10
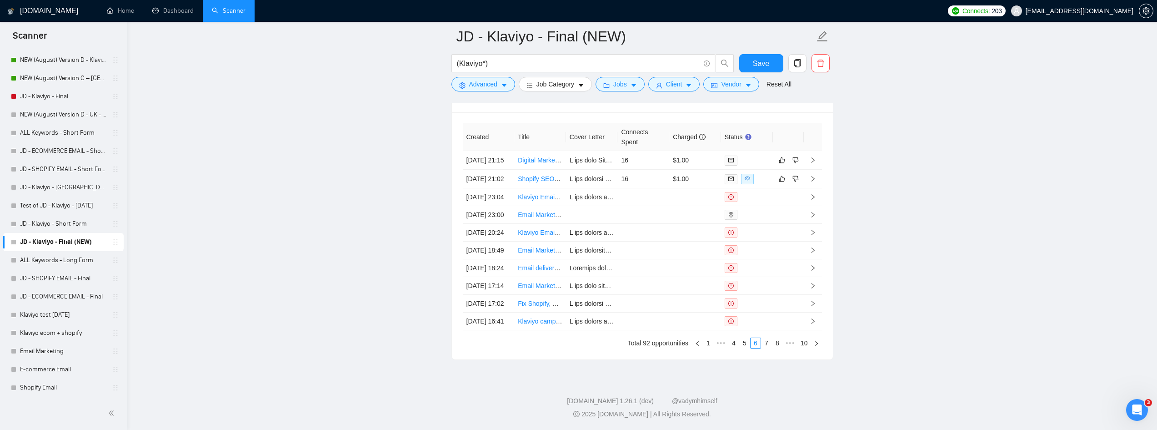
drag, startPoint x: 991, startPoint y: 231, endPoint x: 965, endPoint y: 250, distance: 31.5
click at [745, 348] on link "5" at bounding box center [745, 343] width 10 height 10
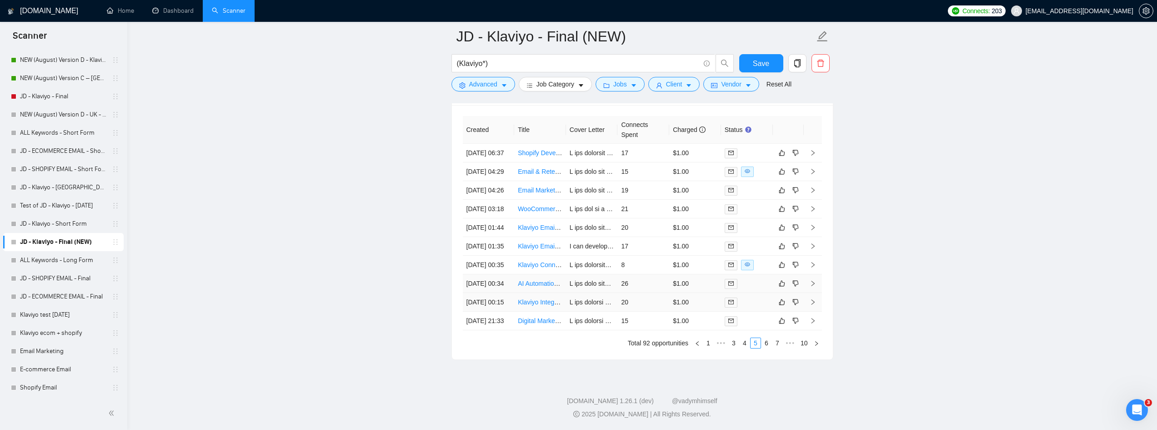
scroll to position [2453, 0]
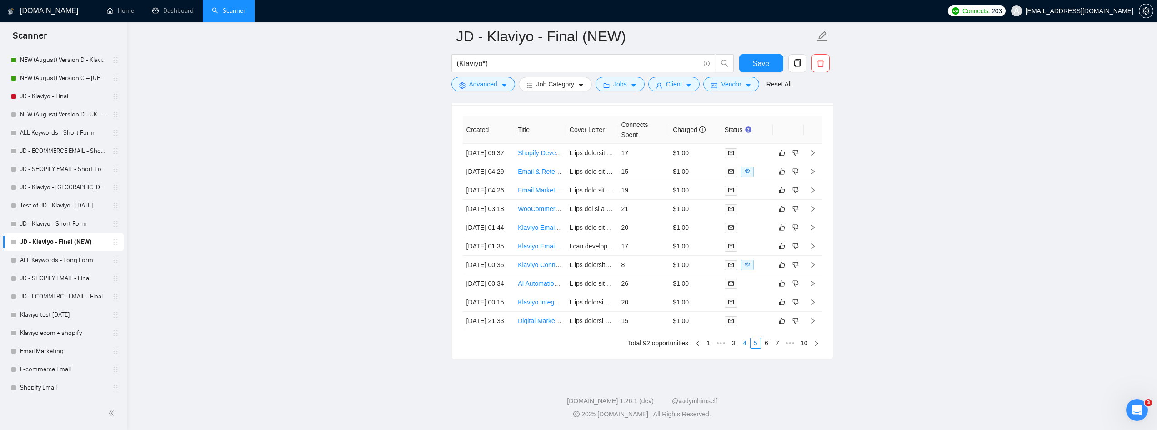
click at [745, 342] on link "4" at bounding box center [745, 343] width 10 height 10
drag, startPoint x: 1141, startPoint y: 282, endPoint x: 1051, endPoint y: 292, distance: 90.7
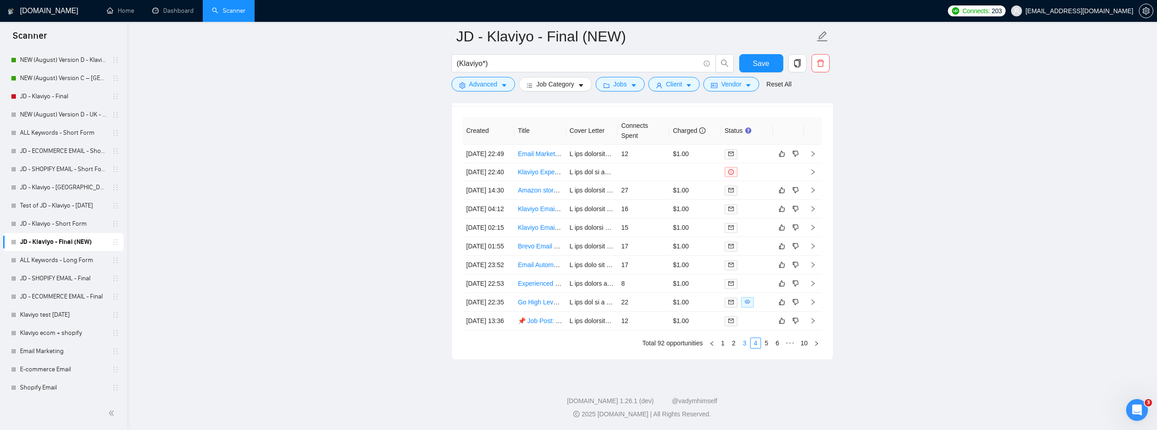
drag, startPoint x: 746, startPoint y: 390, endPoint x: 818, endPoint y: 298, distance: 116.6
click at [746, 348] on link "3" at bounding box center [745, 343] width 10 height 10
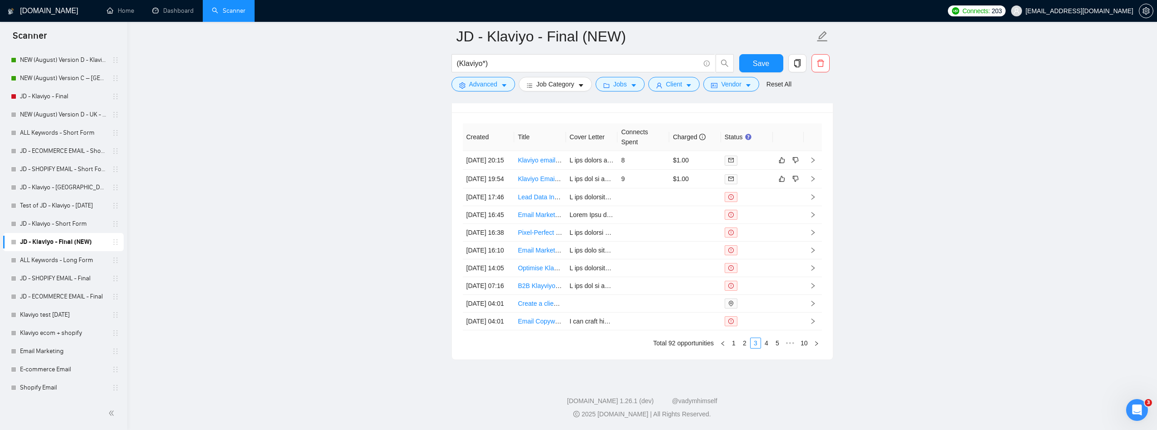
scroll to position [2590, 0]
click at [743, 338] on link "2" at bounding box center [745, 343] width 10 height 10
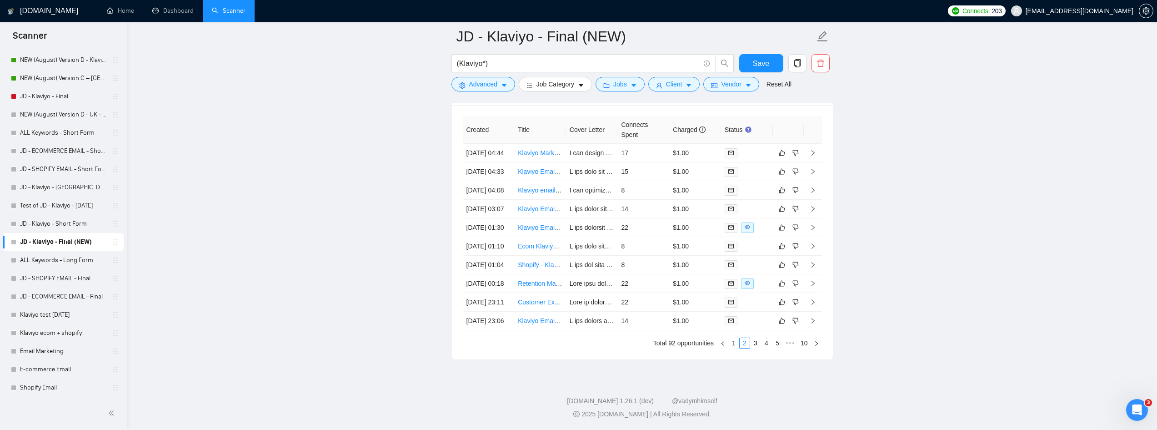
scroll to position [2544, 0]
click at [737, 341] on link "1" at bounding box center [734, 343] width 10 height 10
click at [51, 379] on link "Shopify Email" at bounding box center [63, 387] width 86 height 18
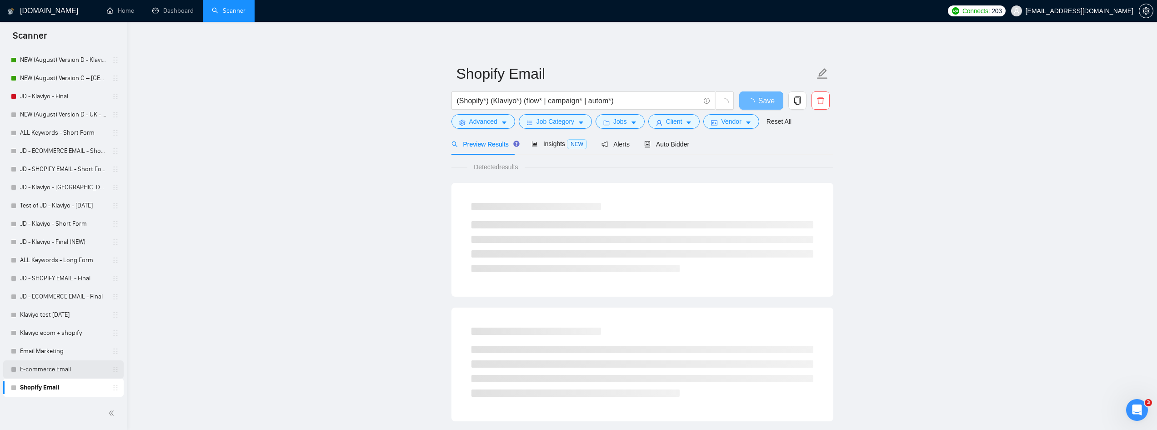
click at [55, 370] on link "E-commerce Email" at bounding box center [63, 369] width 86 height 18
click at [55, 354] on link "Email Marketing" at bounding box center [63, 351] width 86 height 18
click at [59, 332] on link "Klaviyo ecom + shopify" at bounding box center [63, 333] width 86 height 18
click at [62, 311] on link "Klaviyo test [DATE]" at bounding box center [63, 315] width 86 height 18
click at [80, 297] on link "JD - ECOMMERCE EMAIL - Final" at bounding box center [63, 296] width 86 height 18
